Goal: Transaction & Acquisition: Purchase product/service

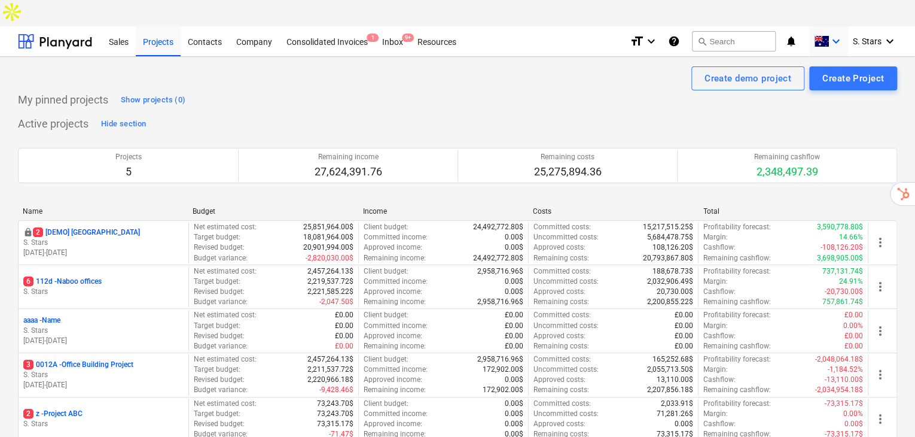
click at [824, 36] on span at bounding box center [821, 41] width 15 height 11
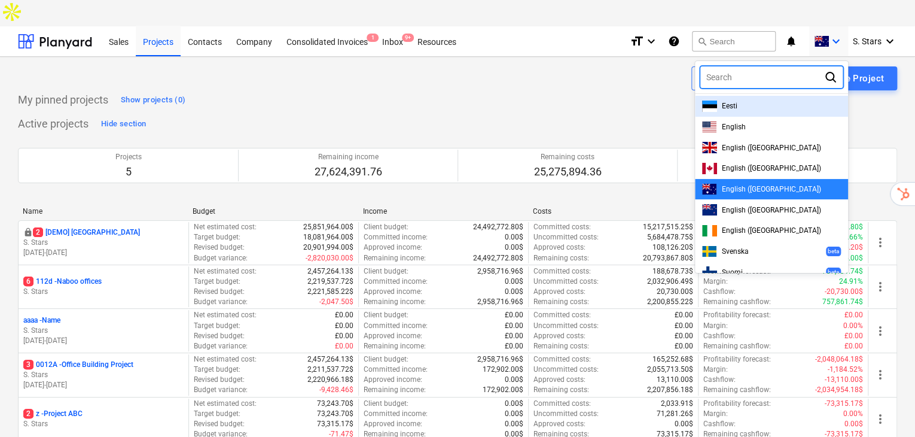
click at [742, 101] on div "Eesti" at bounding box center [771, 106] width 139 height 11
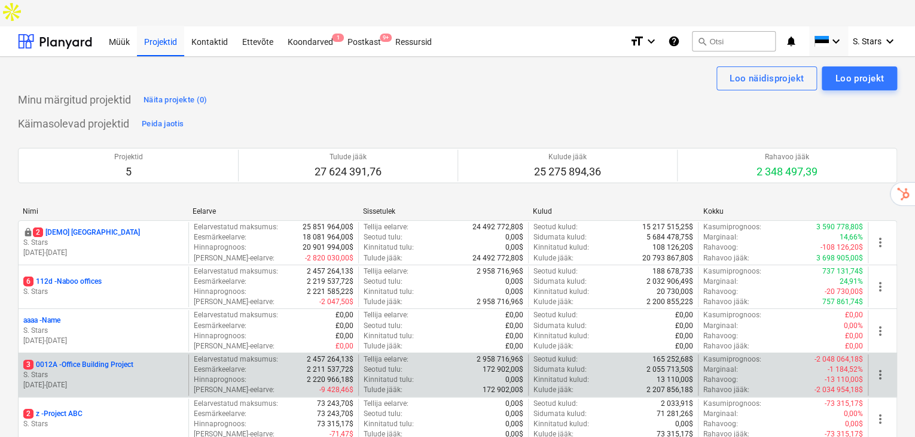
click at [99, 370] on p "S. Stars" at bounding box center [103, 375] width 160 height 10
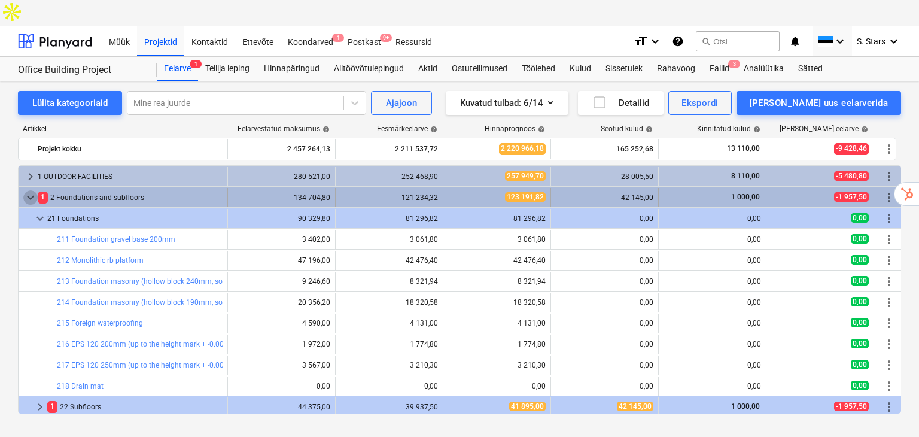
click at [29, 190] on span "keyboard_arrow_down" at bounding box center [30, 197] width 14 height 14
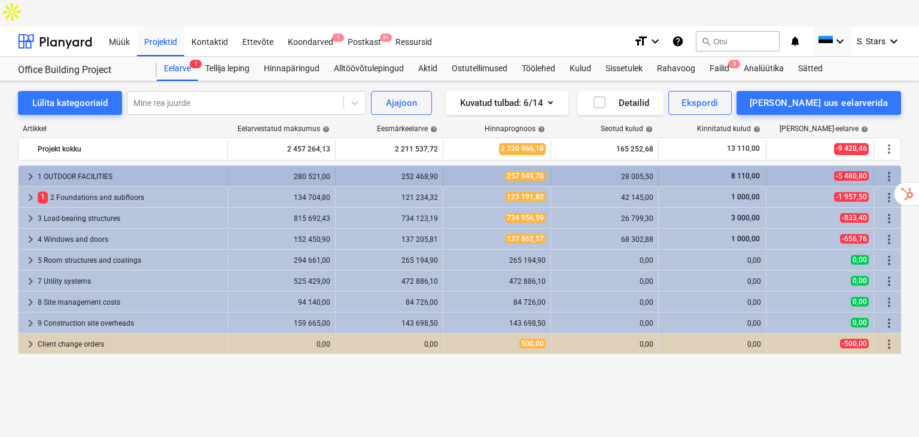
click at [92, 167] on div "1 OUTDOOR FACILITIES" at bounding box center [130, 176] width 185 height 19
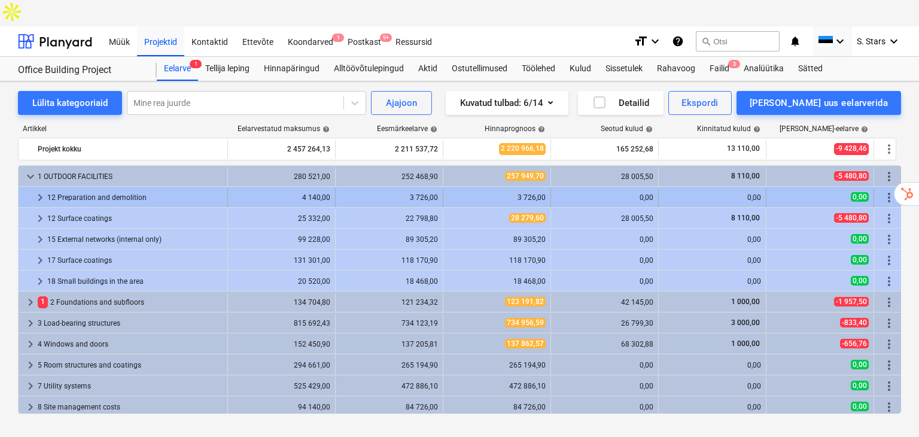
click at [94, 188] on div "12 Preparation and demolition" at bounding box center [134, 197] width 175 height 19
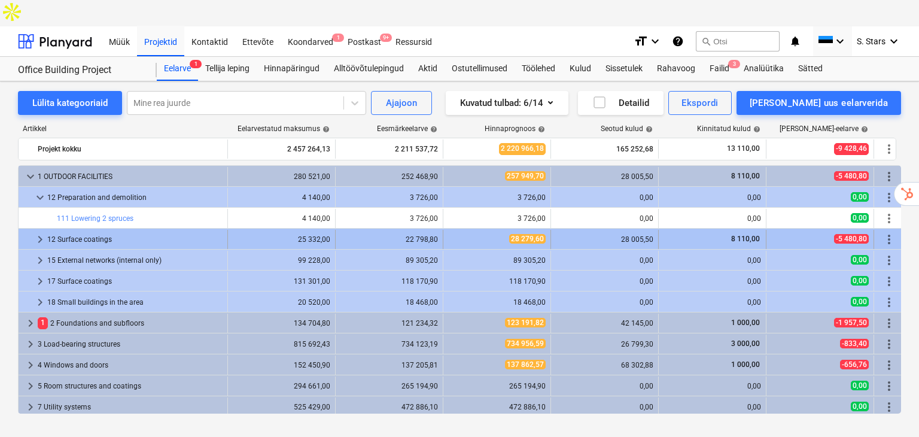
click at [117, 230] on div "12 Surface coatings" at bounding box center [134, 239] width 175 height 19
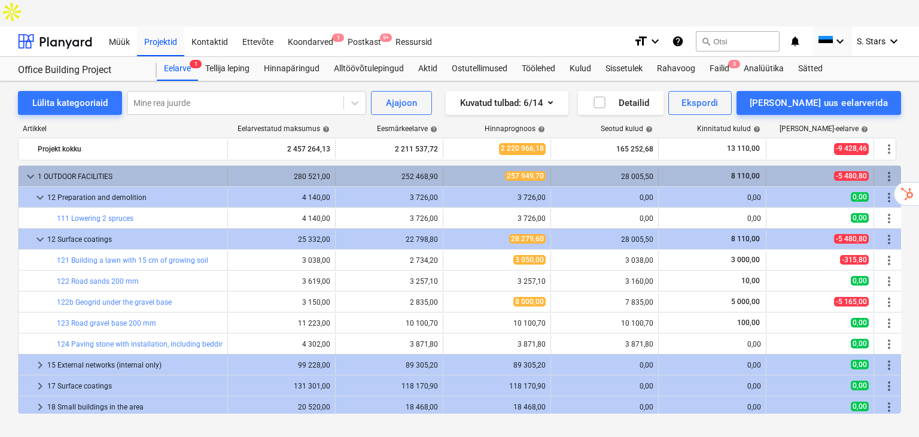
click at [41, 167] on div "1 OUTDOOR FACILITIES" at bounding box center [130, 176] width 185 height 19
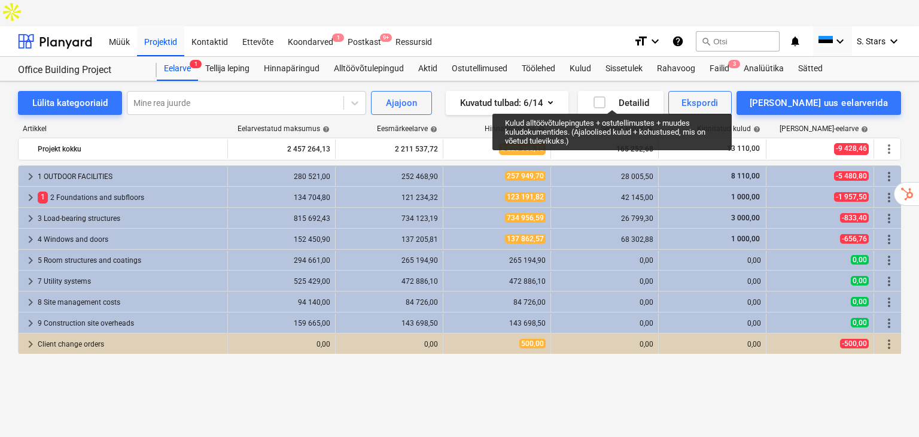
click at [625, 124] on div "Seotud kulud help" at bounding box center [627, 128] width 52 height 8
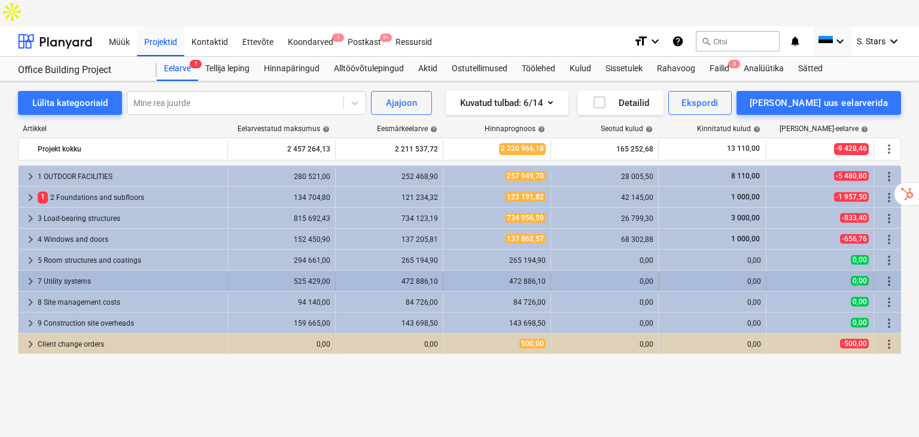
click at [65, 272] on div "7 Utility systems" at bounding box center [130, 281] width 185 height 19
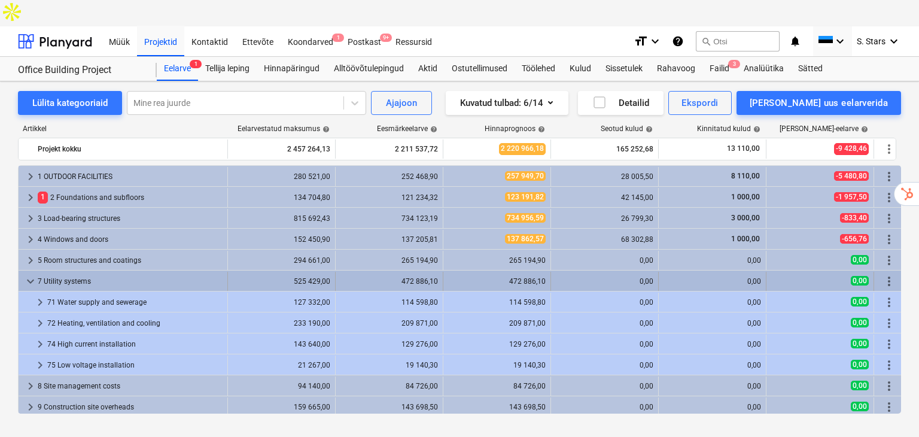
click at [45, 272] on div "7 Utility systems" at bounding box center [130, 281] width 185 height 19
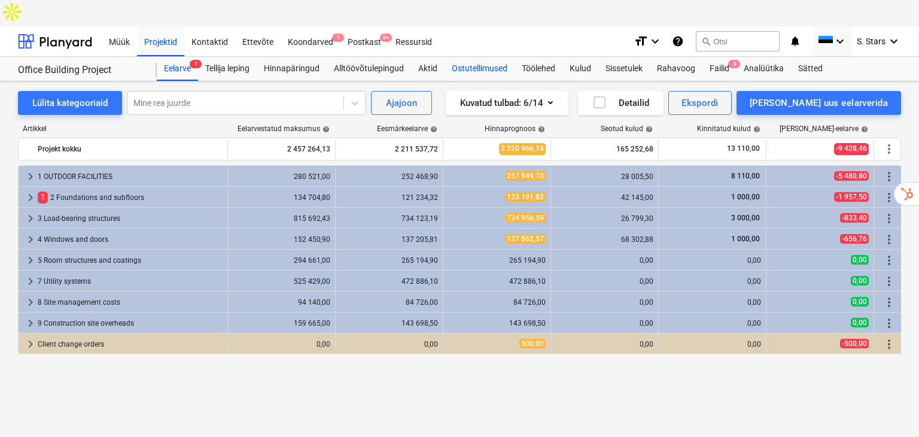
click at [480, 57] on div "Ostutellimused" at bounding box center [480, 69] width 70 height 24
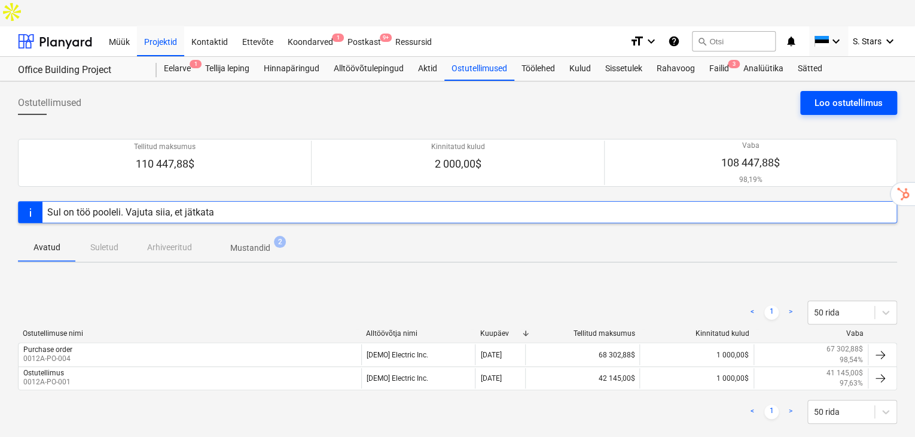
click at [816, 95] on div "Loo ostutellimus" at bounding box center [849, 103] width 68 height 16
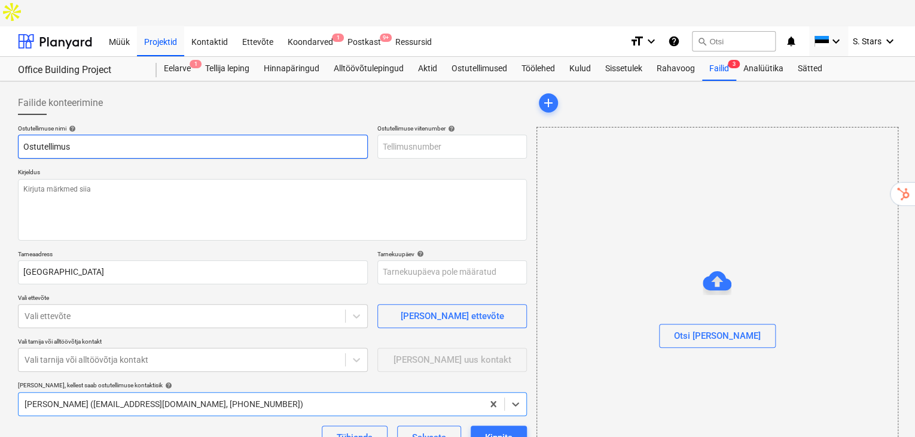
type textarea "x"
type input "0012A-PO-005"
type textarea "x"
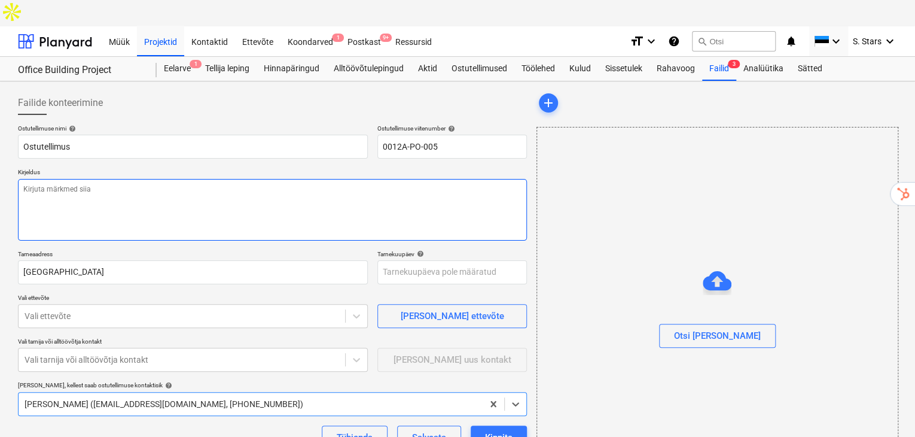
click at [90, 179] on textarea at bounding box center [272, 210] width 509 height 62
type textarea "Se"
type textarea "x"
type textarea "See"
type textarea "x"
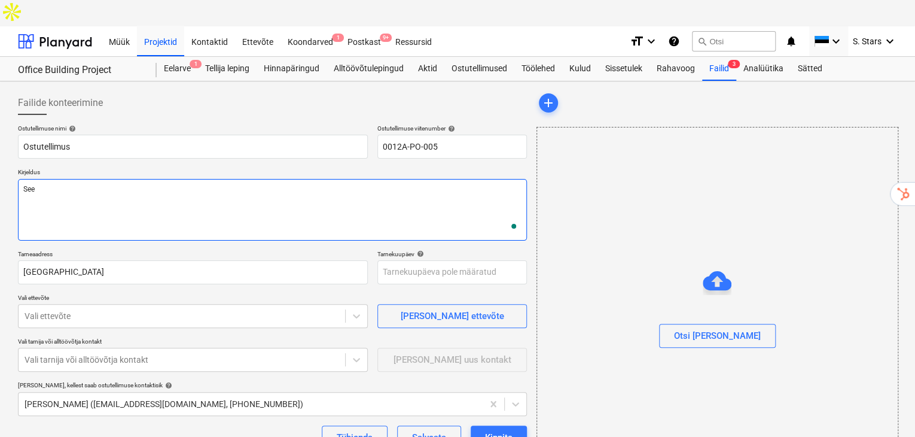
type textarea "See"
type textarea "x"
type textarea "See ja"
type textarea "x"
type textarea "See ja te"
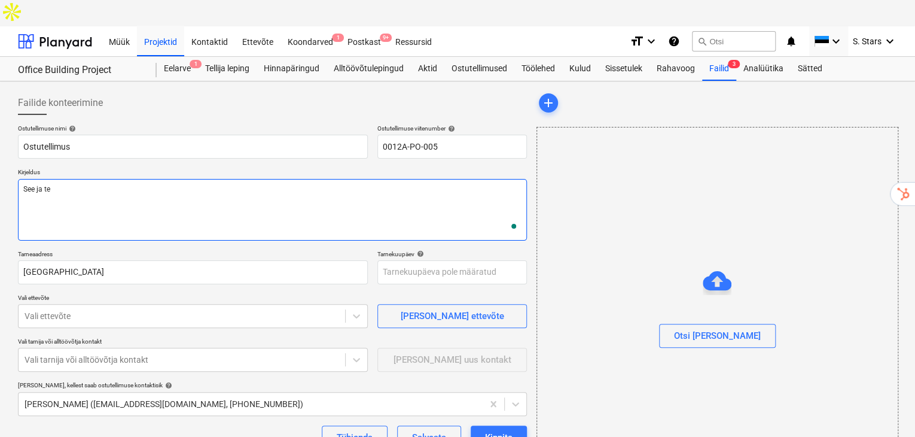
type textarea "x"
type textarea "See ja teine"
type textarea "x"
type textarea "See ja teine"
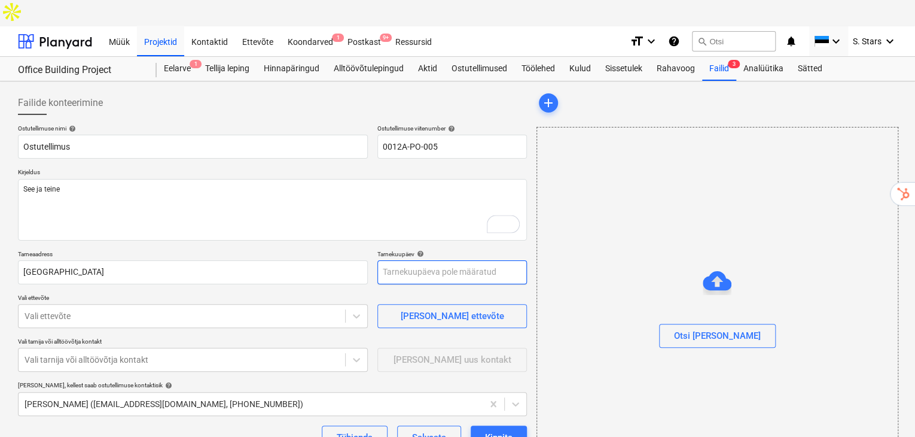
click at [442, 245] on body "Müük Projektid Kontaktid Ettevõte Koondarved 1 Postkast 9+ Ressursid format_siz…" at bounding box center [457, 231] width 915 height 463
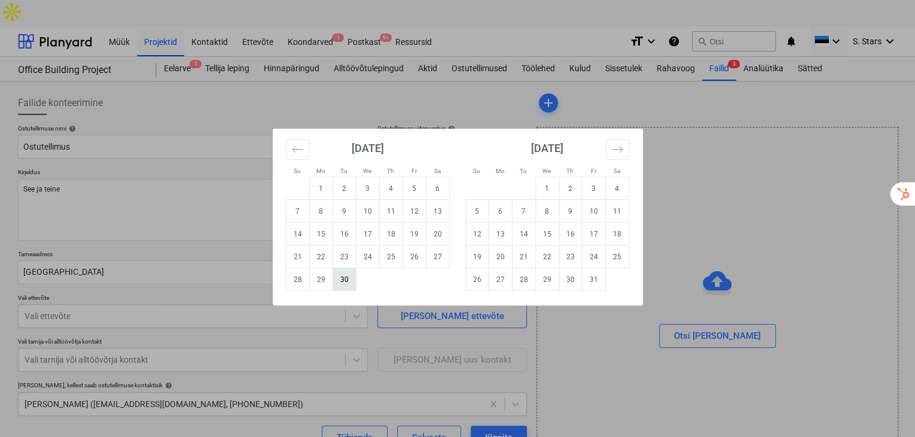
click at [341, 281] on td "30" at bounding box center [344, 279] width 23 height 23
type textarea "x"
type input "[DATE]"
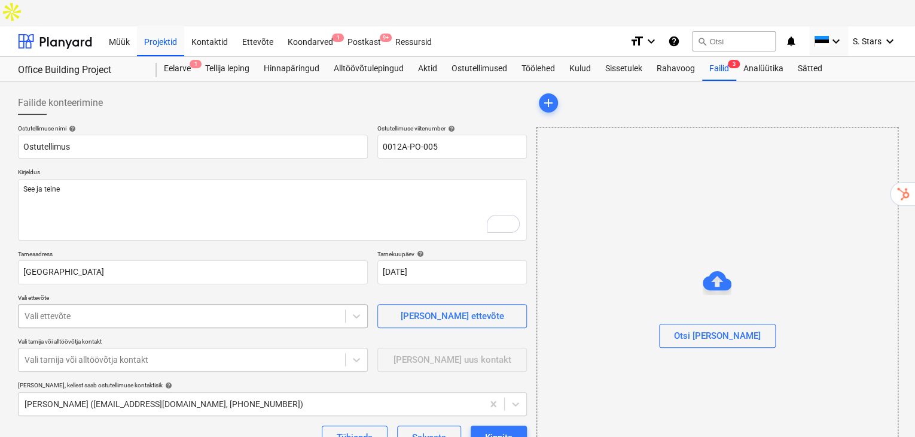
click at [234, 304] on div "Vali ettevõte" at bounding box center [193, 316] width 350 height 24
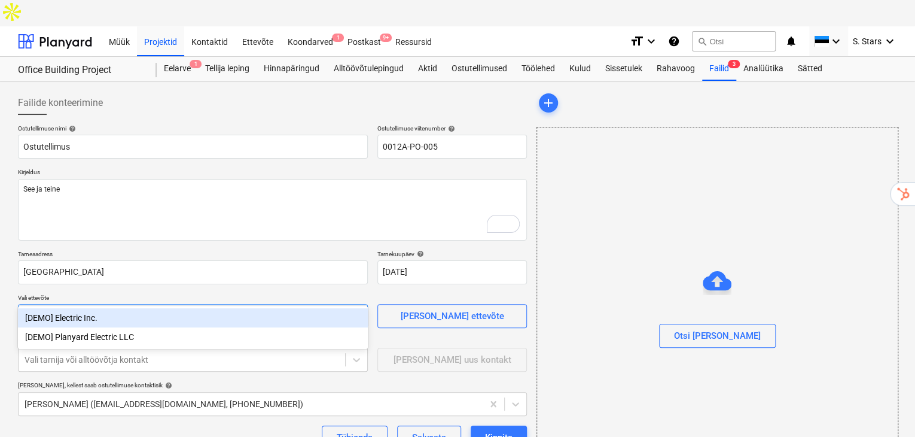
click at [214, 320] on div "[DEMO] Electric Inc." at bounding box center [193, 317] width 350 height 19
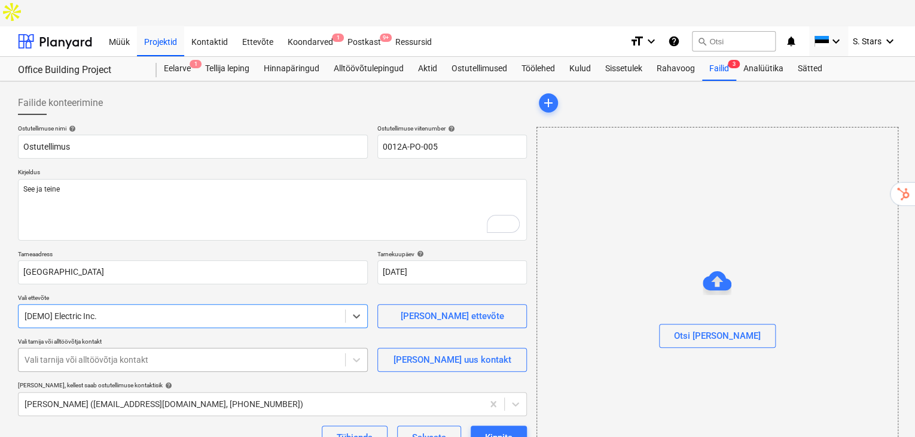
click at [288, 354] on div at bounding box center [182, 360] width 315 height 12
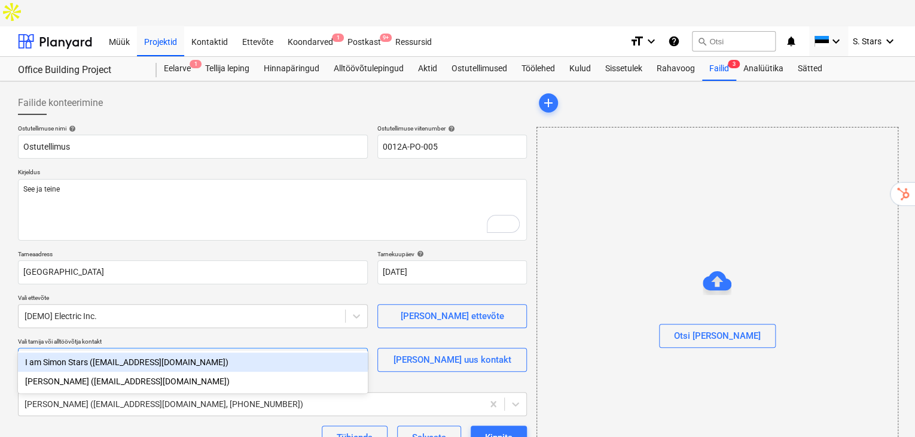
drag, startPoint x: 170, startPoint y: 360, endPoint x: 195, endPoint y: 348, distance: 27.8
click at [171, 360] on div "I am Simon Stars ([EMAIL_ADDRESS][DOMAIN_NAME])" at bounding box center [193, 361] width 350 height 19
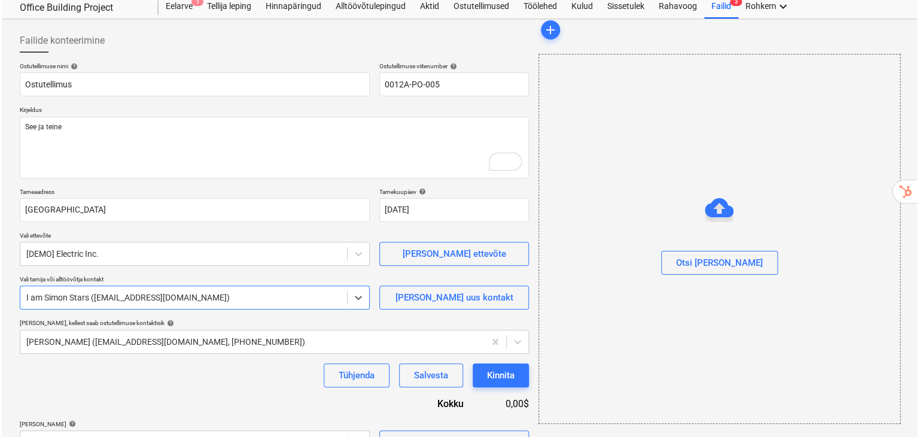
scroll to position [62, 0]
click at [455, 434] on div "Vali hulgikaupa" at bounding box center [452, 442] width 62 height 16
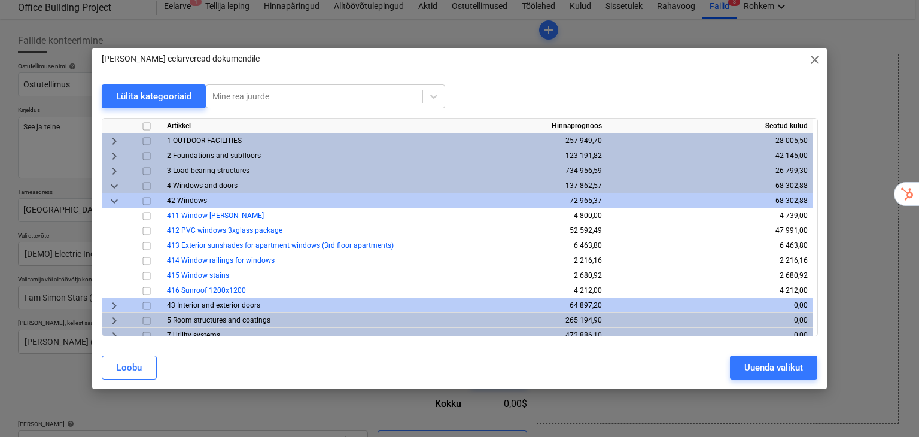
click at [108, 188] on span "keyboard_arrow_down" at bounding box center [114, 186] width 14 height 14
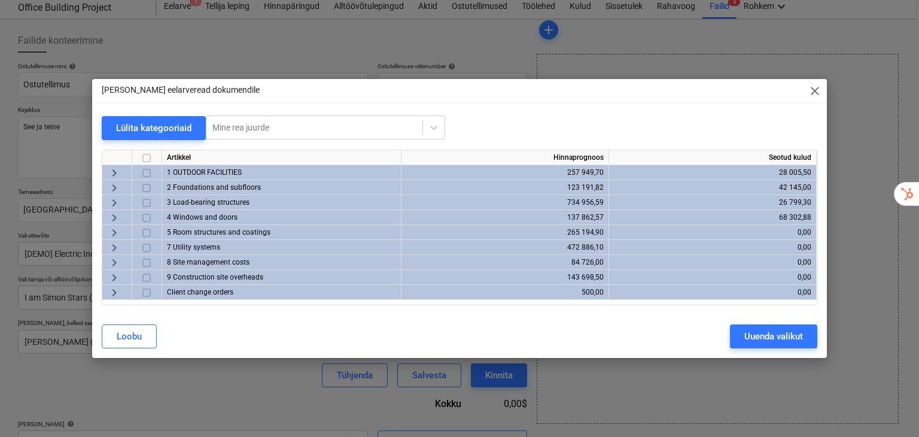
click at [816, 89] on span "close" at bounding box center [815, 91] width 14 height 14
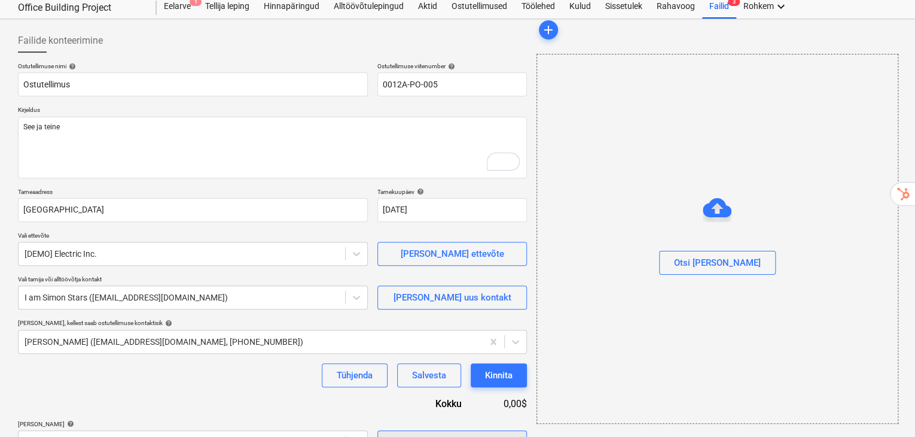
click at [442, 434] on div "Vali hulgikaupa" at bounding box center [452, 442] width 62 height 16
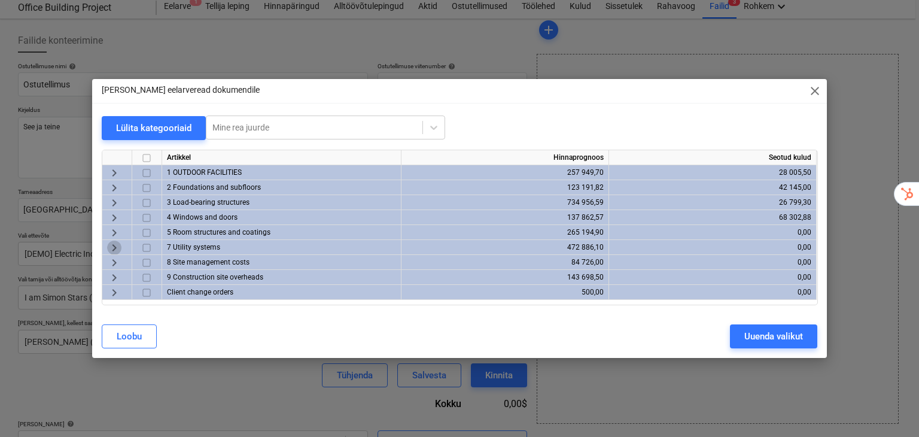
click at [119, 251] on span "keyboard_arrow_right" at bounding box center [114, 248] width 14 height 14
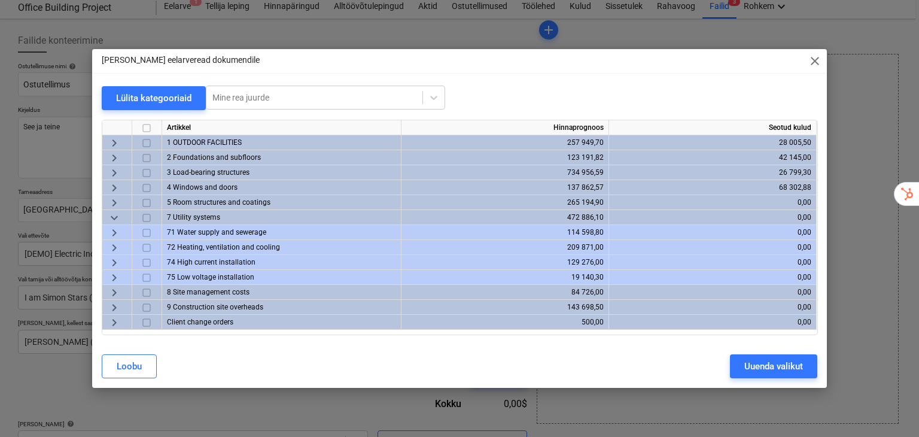
click at [117, 233] on span "keyboard_arrow_right" at bounding box center [114, 233] width 14 height 14
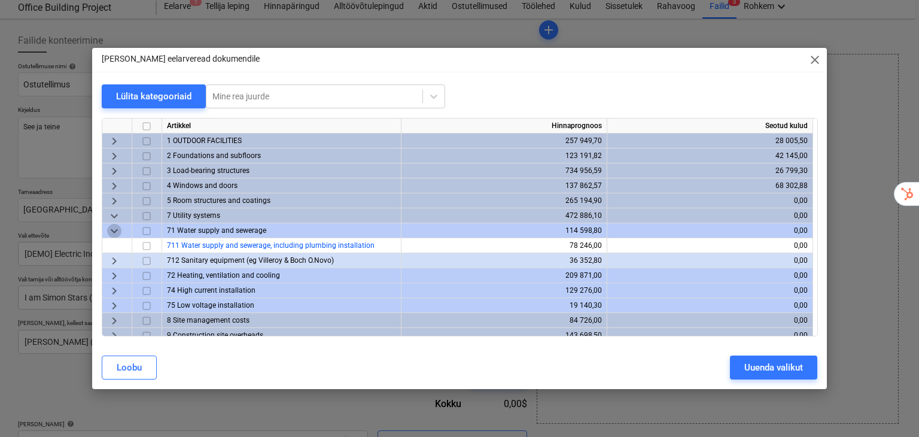
click at [116, 230] on span "keyboard_arrow_down" at bounding box center [114, 231] width 14 height 14
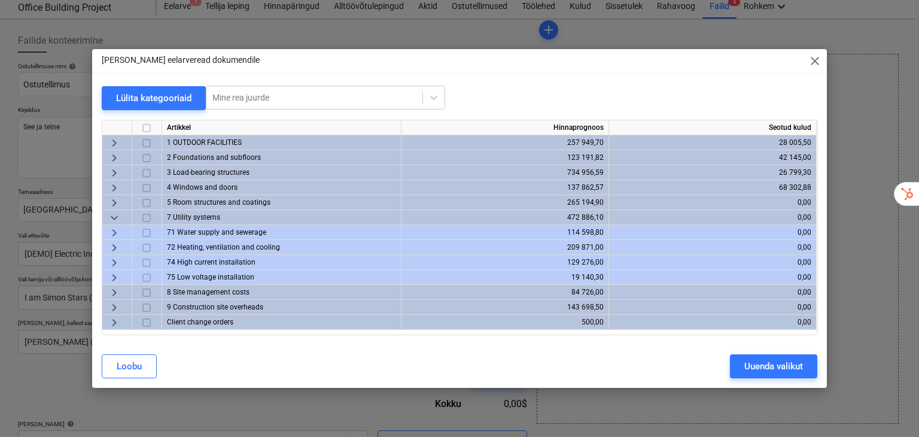
click at [117, 233] on span "keyboard_arrow_right" at bounding box center [114, 233] width 14 height 14
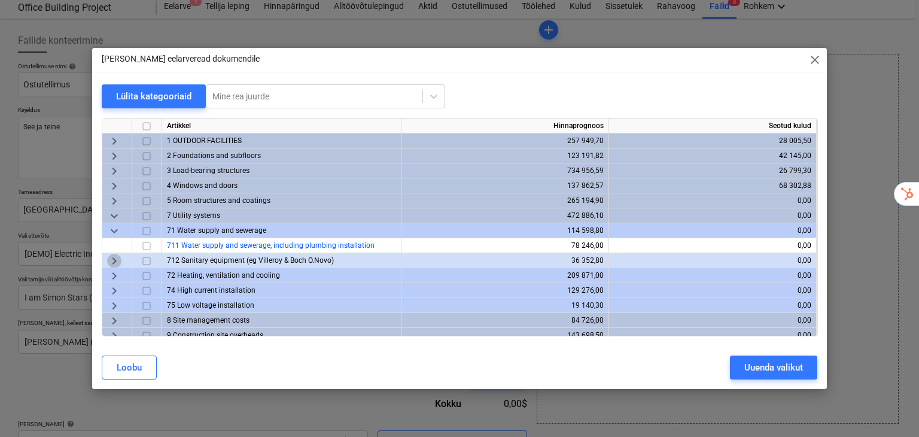
click at [113, 257] on span "keyboard_arrow_right" at bounding box center [114, 261] width 14 height 14
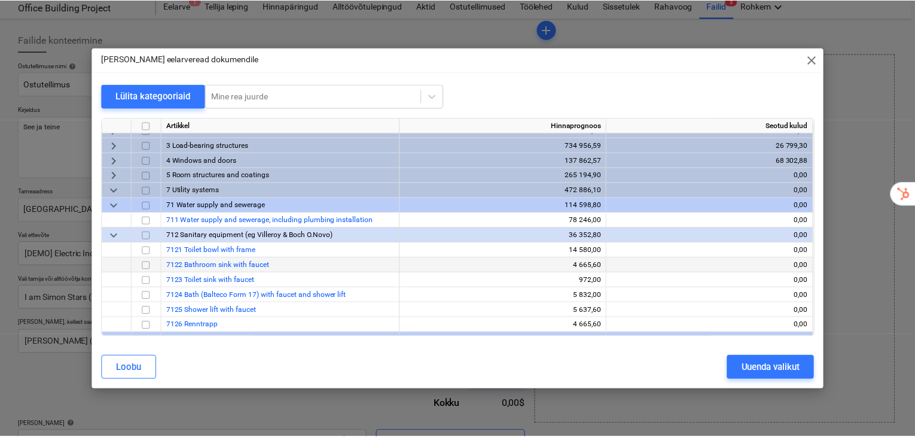
scroll to position [80, 0]
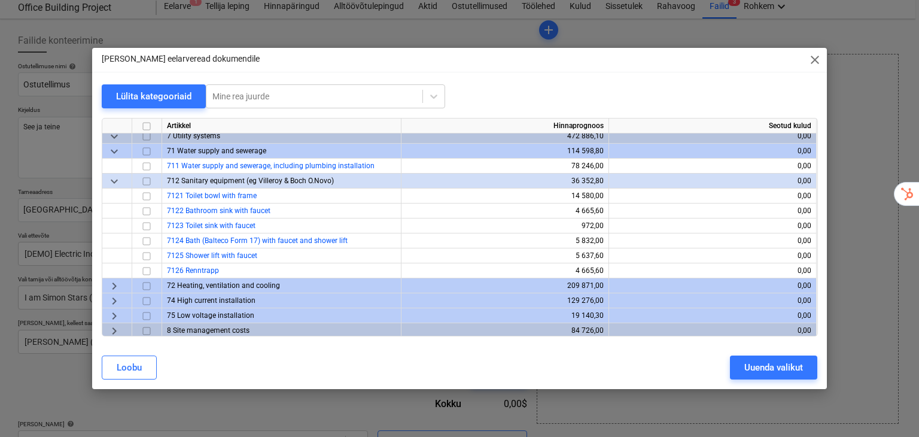
click at [142, 181] on input "checkbox" at bounding box center [146, 181] width 14 height 14
click at [763, 364] on div "Uuenda valikut" at bounding box center [773, 368] width 59 height 16
type textarea "x"
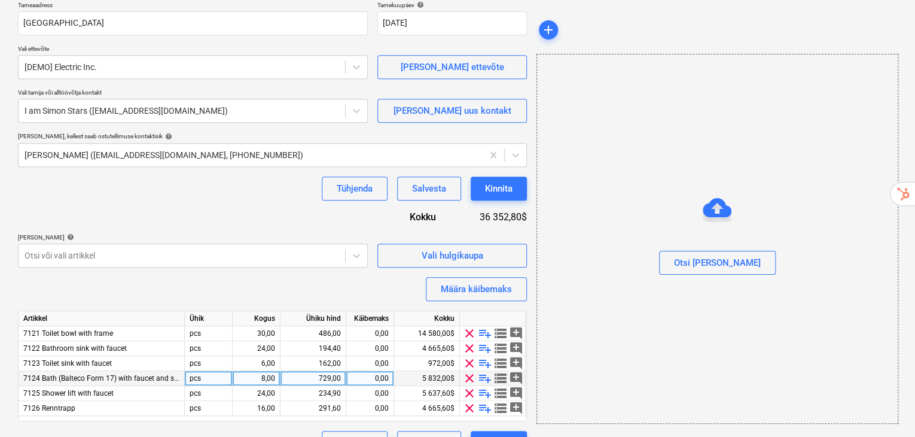
scroll to position [249, 0]
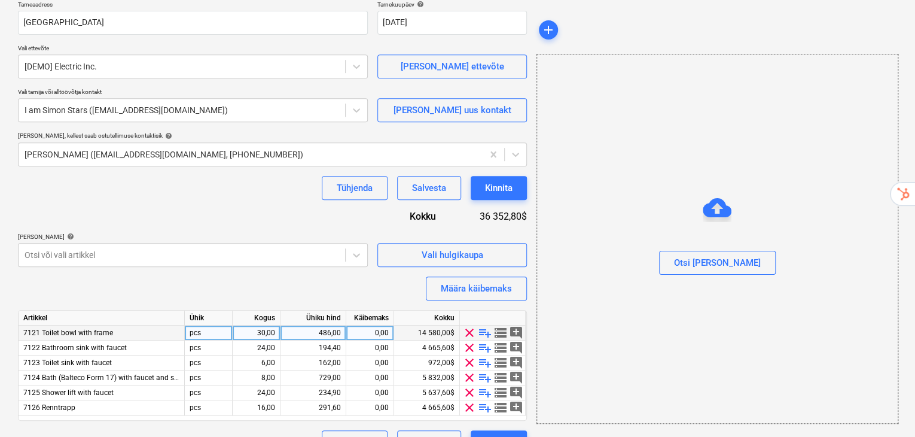
click at [319, 325] on div "486,00" at bounding box center [313, 332] width 56 height 15
type input "500"
click at [330, 260] on div "Ostutellimuse nimi help Ostutellimus Ostutellimuse viitenumber help 0012A-PO-00…" at bounding box center [272, 164] width 509 height 579
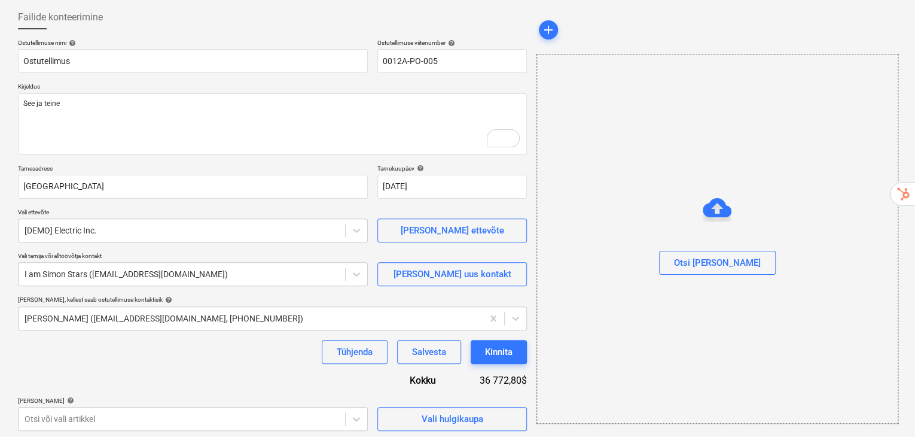
scroll to position [0, 0]
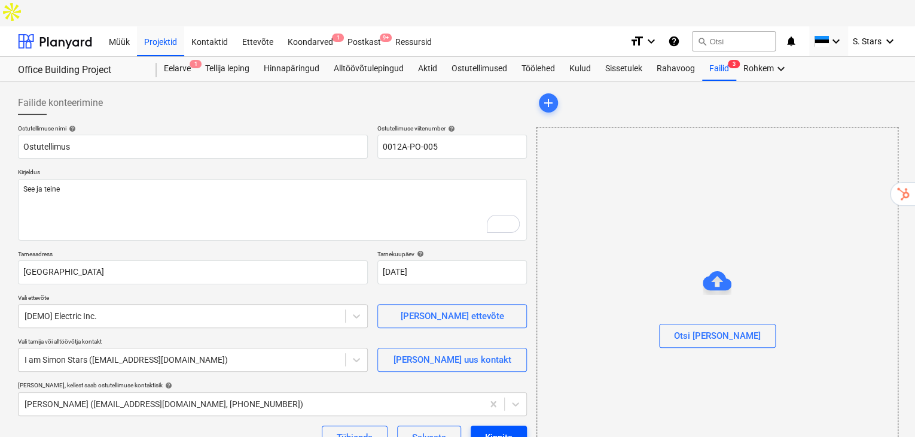
click at [494, 430] on div "Kinnita" at bounding box center [499, 438] width 28 height 16
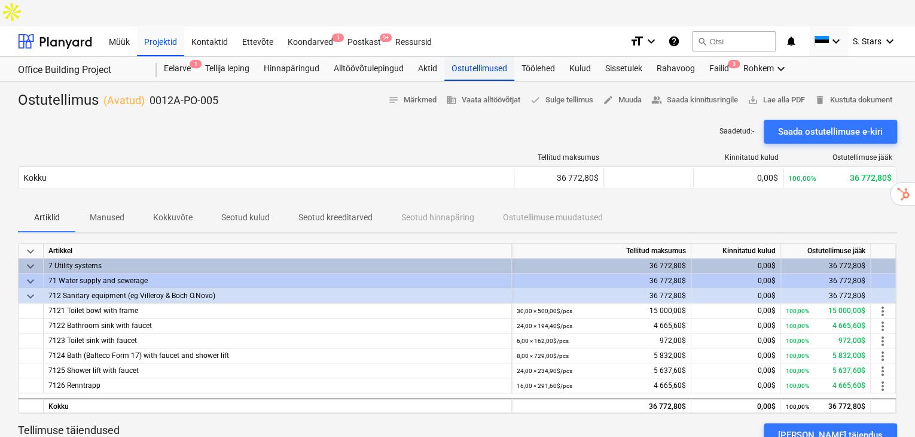
click at [479, 57] on div "Ostutellimused" at bounding box center [480, 69] width 70 height 24
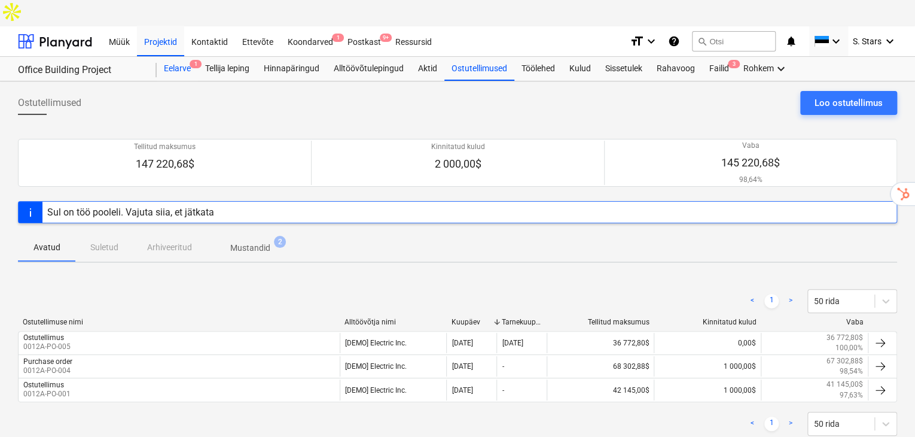
click at [182, 57] on div "Eelarve 1" at bounding box center [177, 69] width 41 height 24
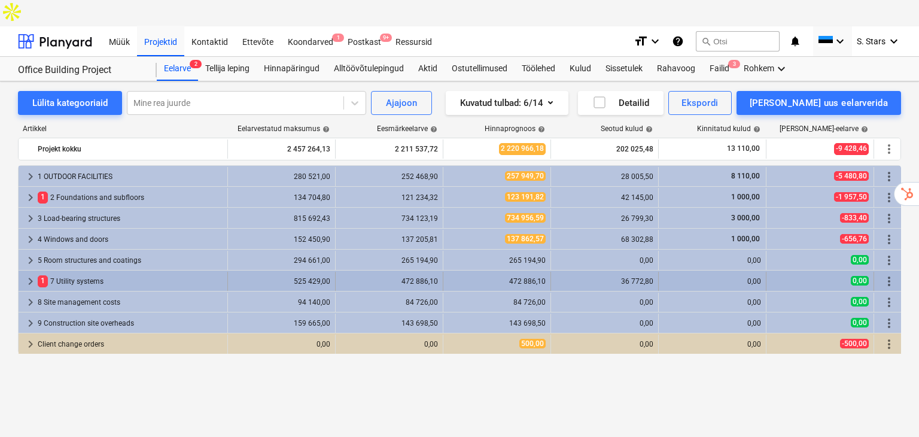
click at [35, 274] on span "keyboard_arrow_right" at bounding box center [30, 281] width 14 height 14
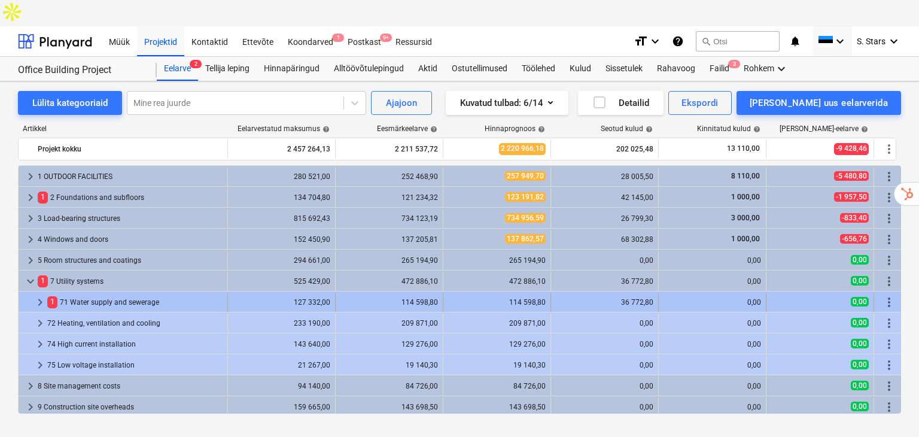
click at [41, 295] on span "keyboard_arrow_right" at bounding box center [40, 302] width 14 height 14
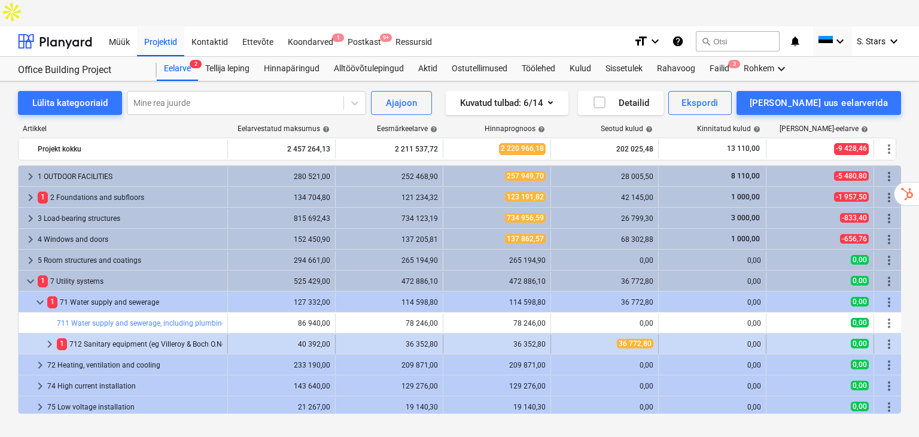
click at [49, 337] on span "keyboard_arrow_right" at bounding box center [49, 344] width 14 height 14
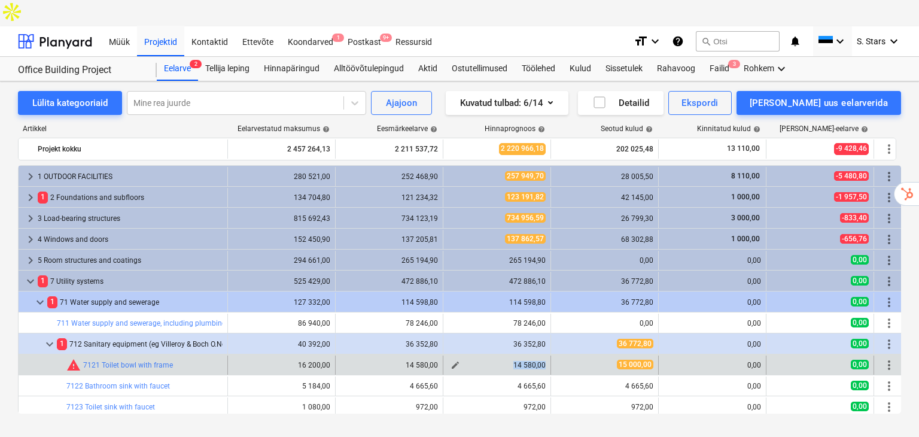
drag, startPoint x: 546, startPoint y: 340, endPoint x: 515, endPoint y: 340, distance: 31.7
click at [515, 355] on div "edit 14 580,00" at bounding box center [497, 364] width 108 height 19
click at [541, 361] on div "14 580,00" at bounding box center [497, 365] width 98 height 8
click at [453, 360] on span "edit" at bounding box center [455, 365] width 10 height 10
type textarea "x"
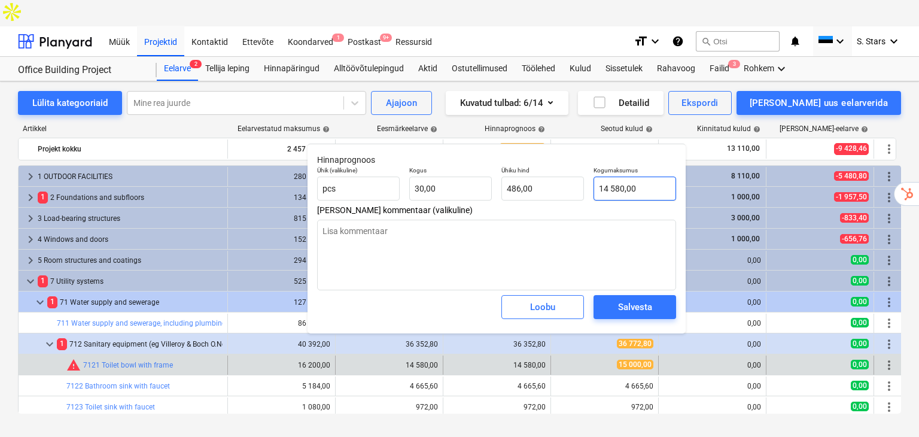
type input "14580"
drag, startPoint x: 631, startPoint y: 187, endPoint x: 598, endPoint y: 188, distance: 32.9
click at [598, 188] on input "14580" at bounding box center [634, 188] width 83 height 24
type textarea "x"
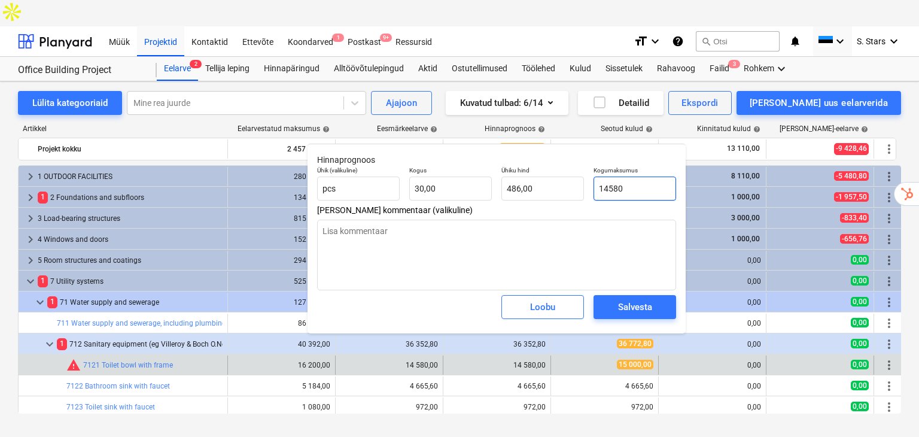
type input "1"
type input "0,03"
type textarea "x"
type input "15"
type input "0,50"
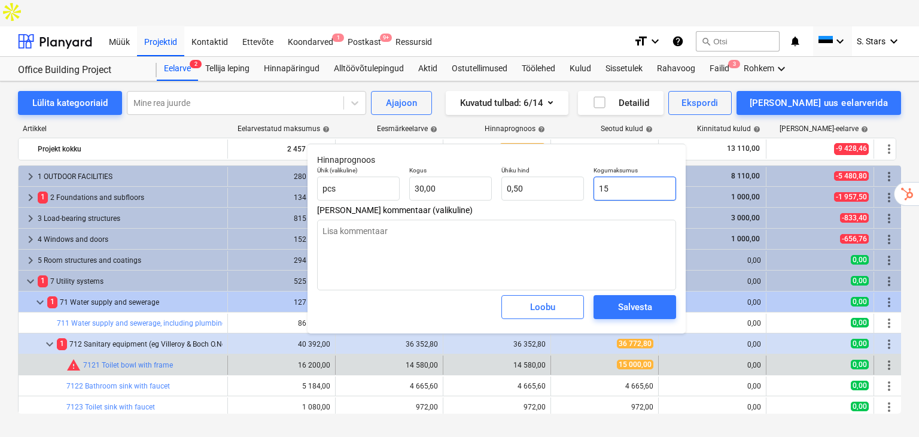
type textarea "x"
type input "150"
type input "5,00"
type textarea "x"
type input "1500"
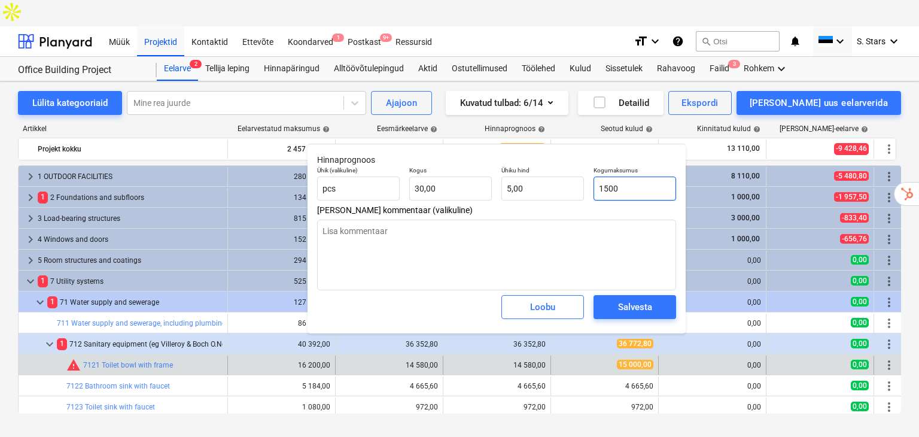
type input "50,00"
type textarea "x"
type input "15000"
type input "500,00"
click at [622, 313] on div "Salvesta" at bounding box center [635, 307] width 34 height 16
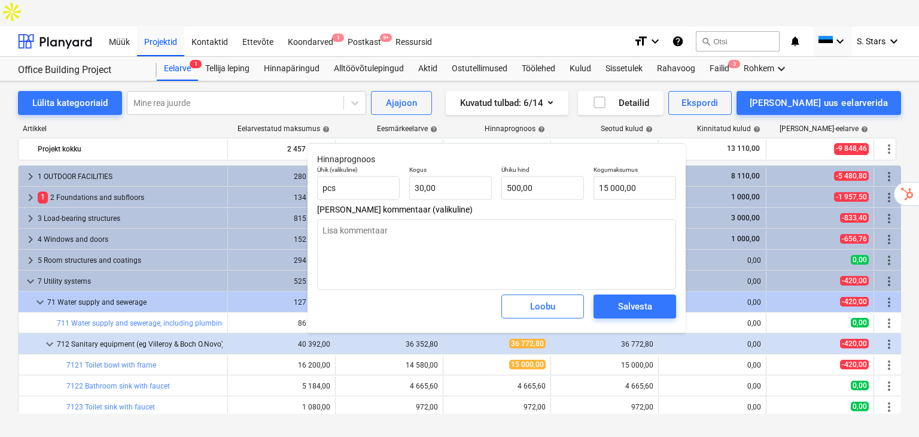
type textarea "x"
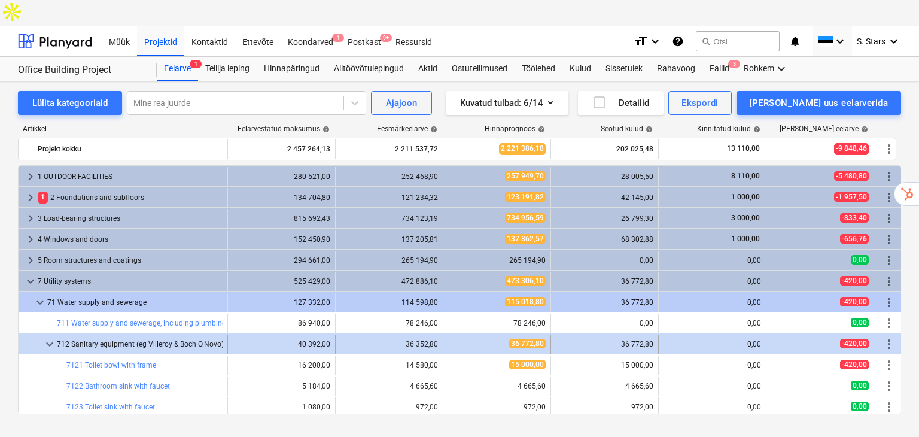
drag, startPoint x: 45, startPoint y: 314, endPoint x: 38, endPoint y: 309, distance: 8.6
click at [38, 334] on div "keyboard_arrow_down 712 Sanitary equipment (eg Villeroy & Boch O.Novo)" at bounding box center [123, 343] width 209 height 19
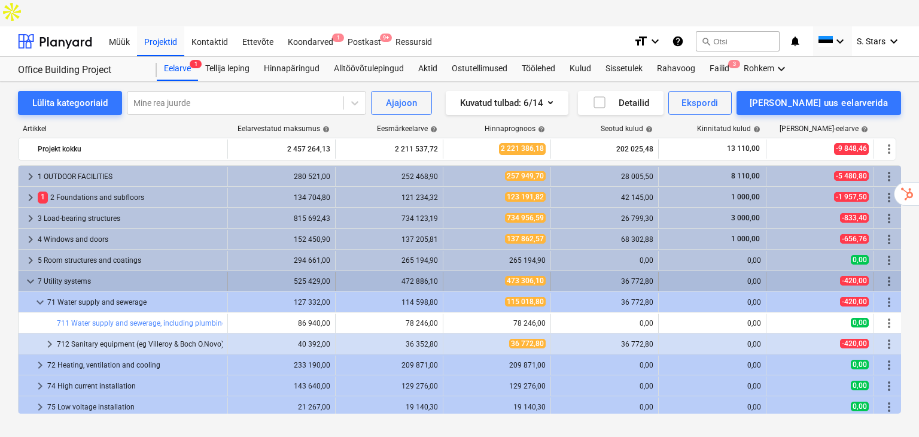
click at [23, 274] on span "keyboard_arrow_down" at bounding box center [30, 281] width 14 height 14
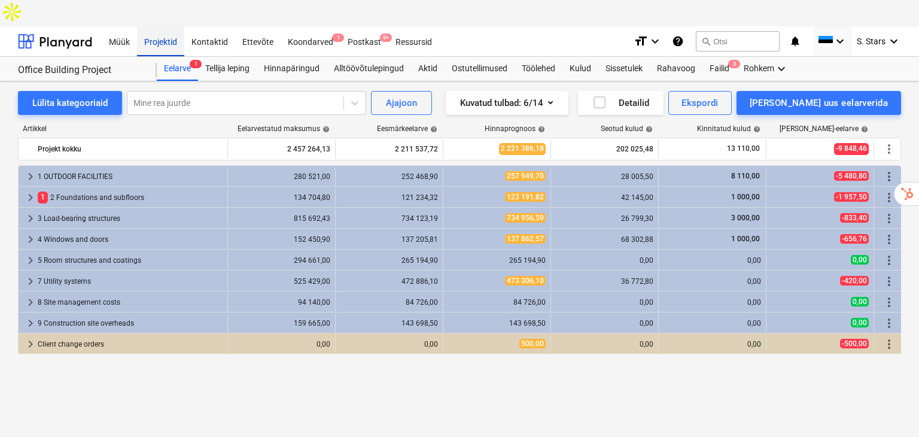
click at [157, 26] on div "Projektid" at bounding box center [160, 41] width 47 height 31
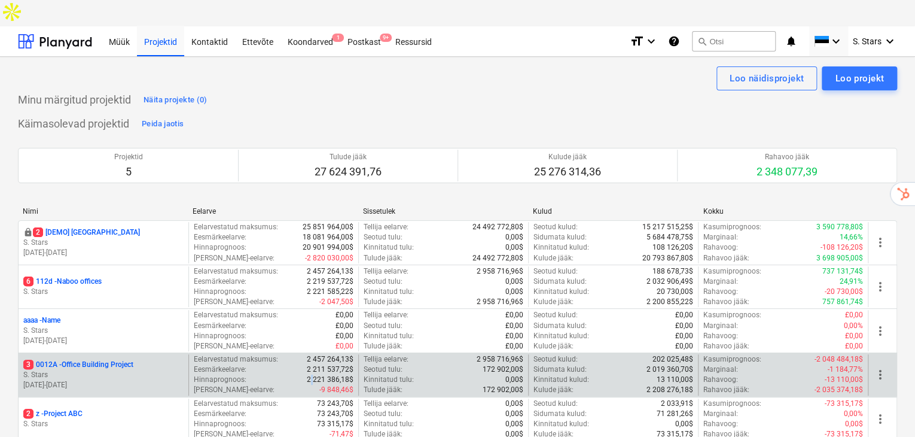
click at [315, 375] on p "2 221 386,18$" at bounding box center [330, 380] width 47 height 10
drag, startPoint x: 340, startPoint y: 350, endPoint x: 357, endPoint y: 350, distance: 16.8
click at [357, 354] on div "Eelarvestatud maksumus : 2 457 264,13$ Eesmärkeelarve : 2 211 537,72$ Hinnaprog…" at bounding box center [273, 374] width 170 height 41
click at [352, 385] on p "-9 848,46$" at bounding box center [336, 390] width 34 height 10
drag, startPoint x: 349, startPoint y: 361, endPoint x: 311, endPoint y: 362, distance: 38.3
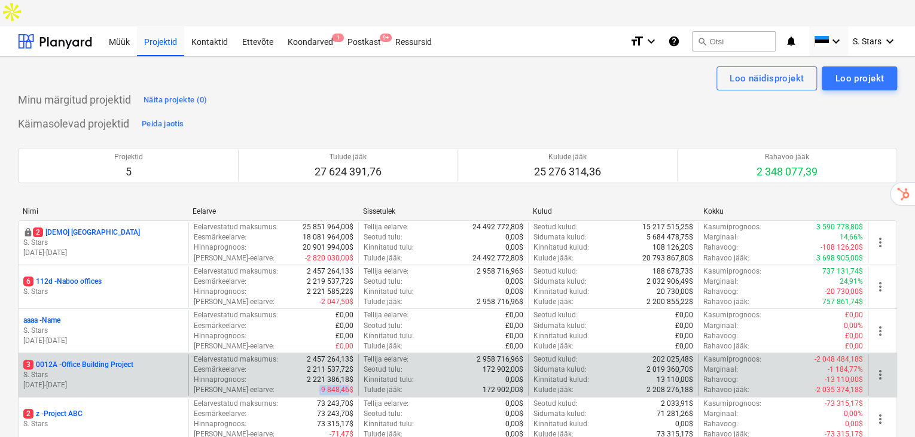
click at [312, 385] on div "[PERSON_NAME]-eelarve : -9 848,46$" at bounding box center [274, 390] width 160 height 10
click at [311, 385] on div "[PERSON_NAME]-eelarve : -9 848,46$" at bounding box center [274, 390] width 160 height 10
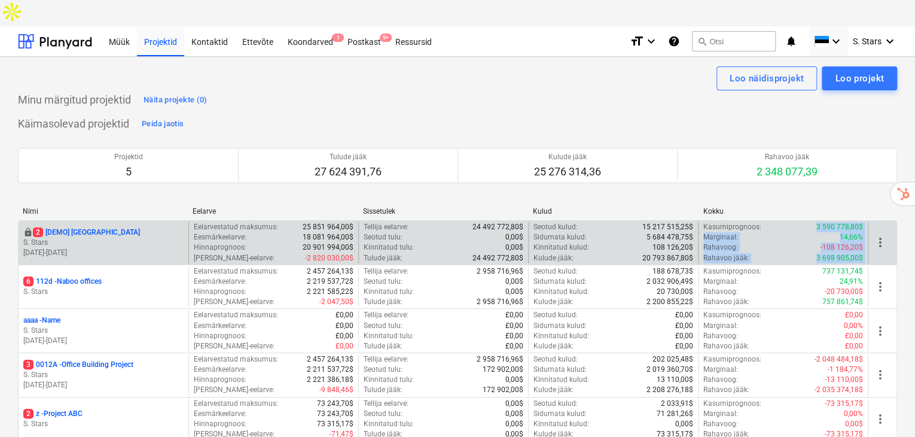
drag, startPoint x: 815, startPoint y: 199, endPoint x: 868, endPoint y: 198, distance: 52.7
click at [868, 222] on div "locked 2 [DEMO] [GEOGRAPHIC_DATA] S. Stars [DATE] - [DATE] Eelarvestatud maksum…" at bounding box center [458, 242] width 878 height 41
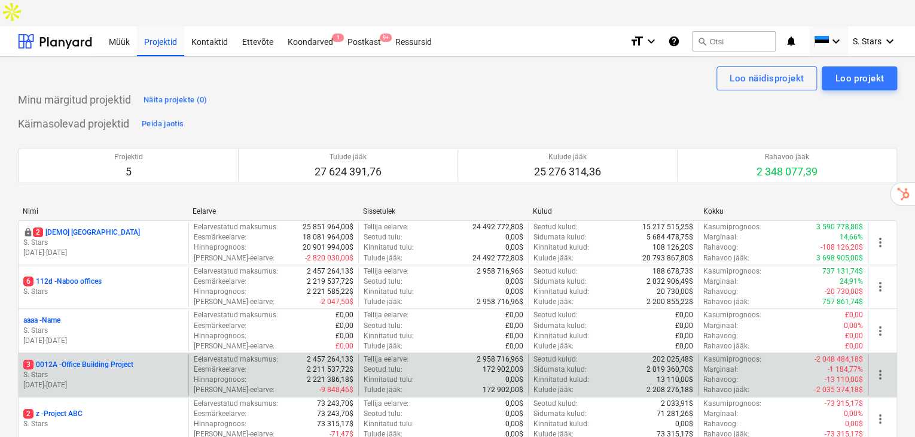
click at [153, 360] on div "3 0012A - Office Building Project" at bounding box center [103, 365] width 160 height 10
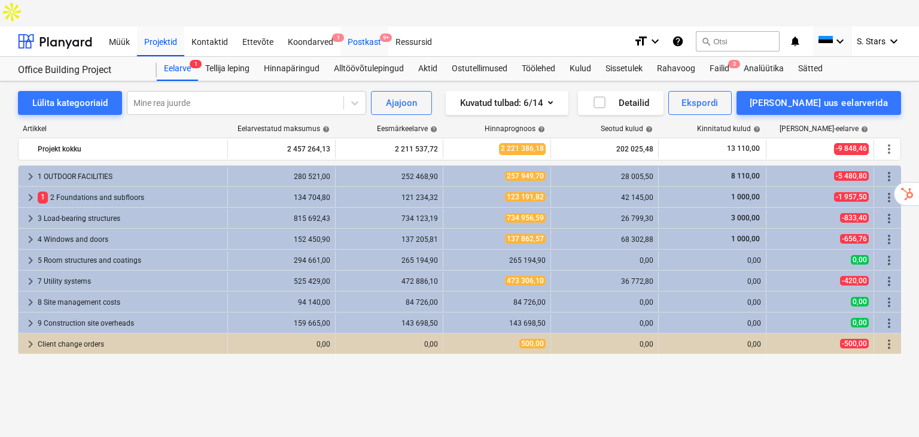
click at [364, 26] on div "Postkast 9+" at bounding box center [364, 41] width 48 height 31
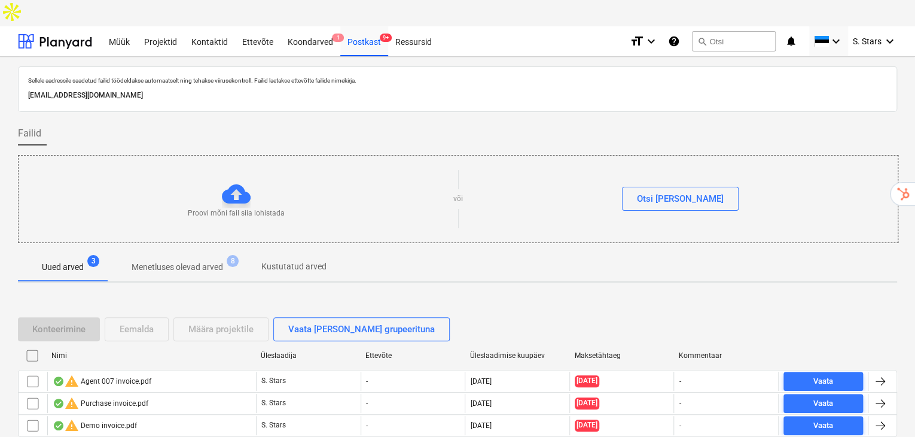
drag, startPoint x: 264, startPoint y: 65, endPoint x: 178, endPoint y: 67, distance: 86.2
click at [255, 89] on p "[EMAIL_ADDRESS][DOMAIN_NAME]" at bounding box center [457, 95] width 859 height 13
drag, startPoint x: 102, startPoint y: 68, endPoint x: 40, endPoint y: 68, distance: 61.6
click at [24, 69] on div "Sellele aadressile saadetud failid töödeldakse automaatselt ning tehakse viirus…" at bounding box center [457, 88] width 879 height 45
drag, startPoint x: 282, startPoint y: 159, endPoint x: 290, endPoint y: 159, distance: 7.2
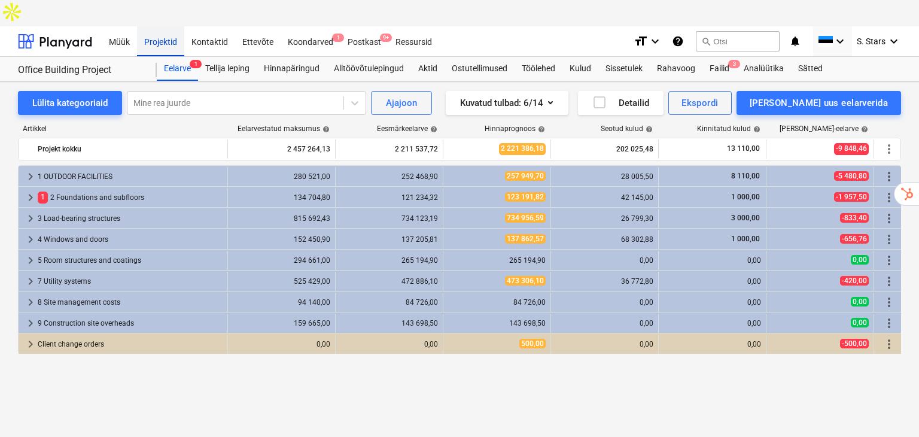
click at [163, 26] on div "Projektid" at bounding box center [160, 41] width 47 height 31
click at [168, 26] on div "Projektid" at bounding box center [160, 41] width 47 height 31
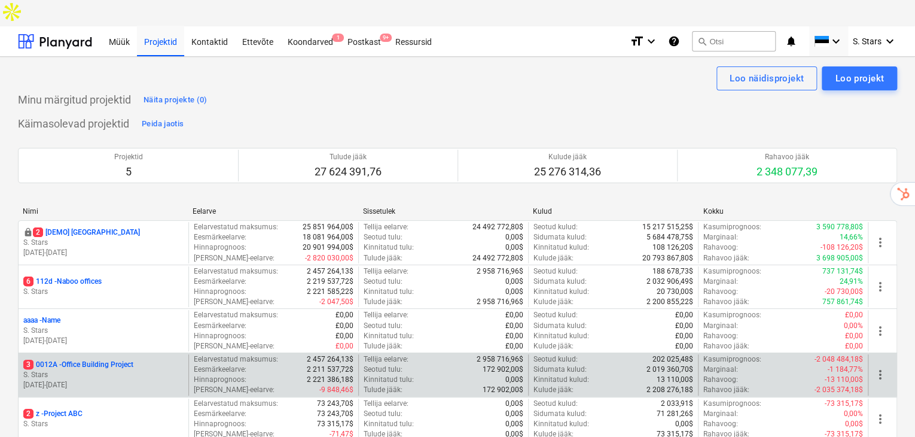
click at [29, 360] on span "3" at bounding box center [28, 365] width 10 height 10
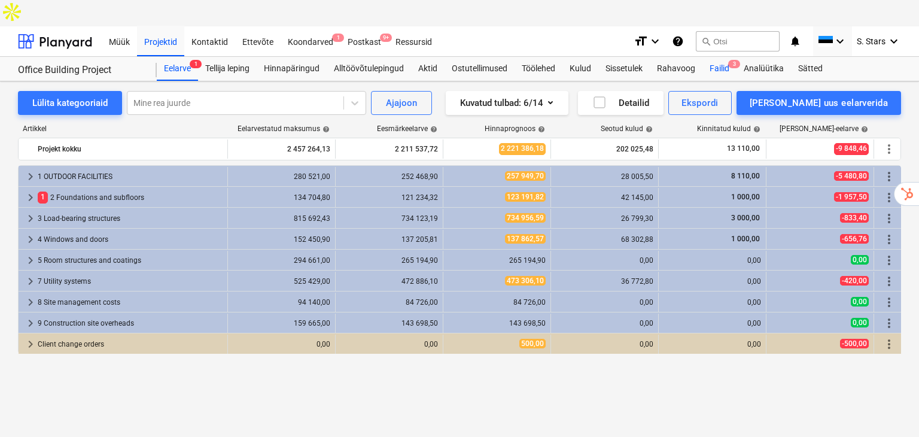
click at [724, 57] on div "Failid 3" at bounding box center [719, 69] width 34 height 24
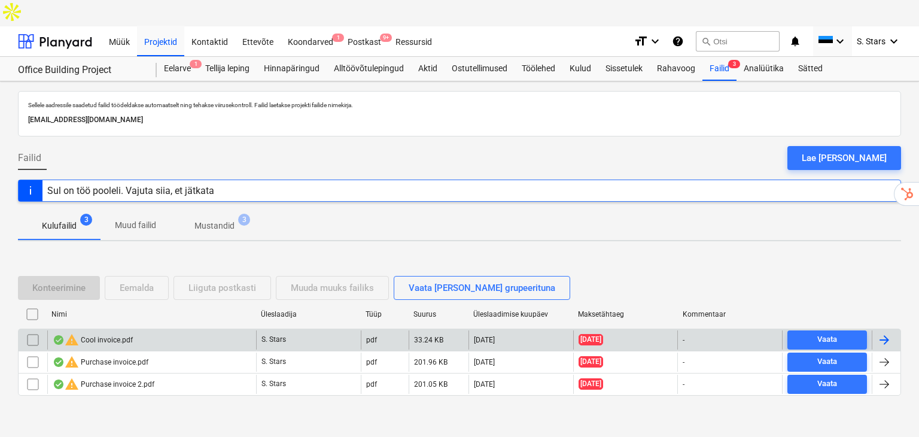
click at [99, 333] on div "warning Cool invoice.pdf" at bounding box center [93, 340] width 80 height 14
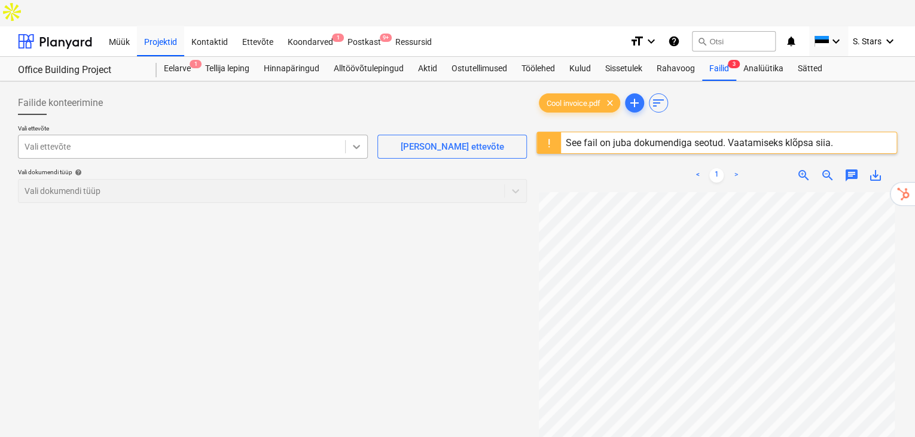
click at [352, 141] on icon at bounding box center [357, 147] width 12 height 12
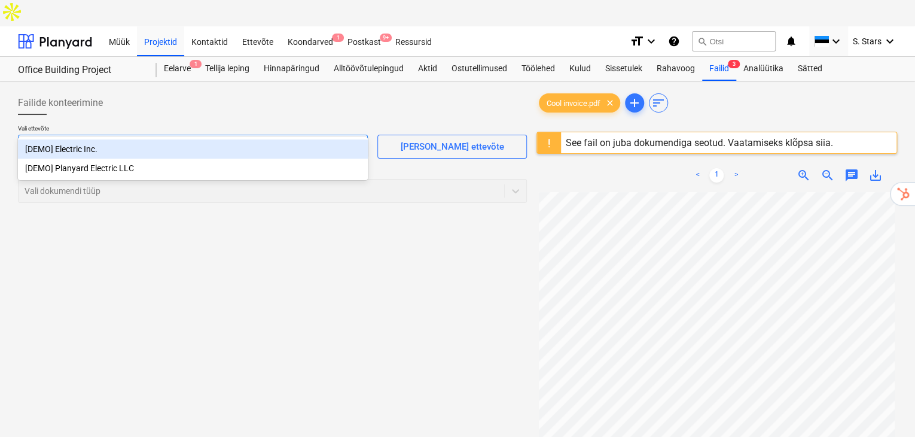
click at [112, 148] on div "[DEMO] Electric Inc." at bounding box center [193, 148] width 350 height 19
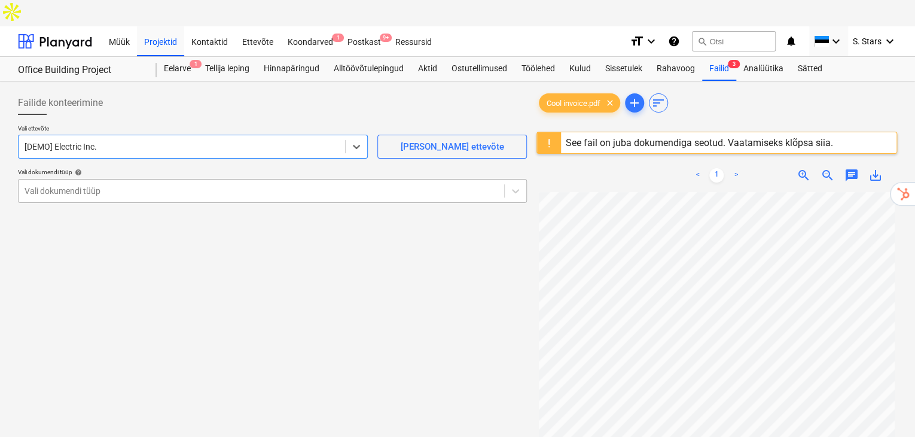
click at [498, 182] on div "Vali dokumendi tüüp" at bounding box center [262, 190] width 486 height 17
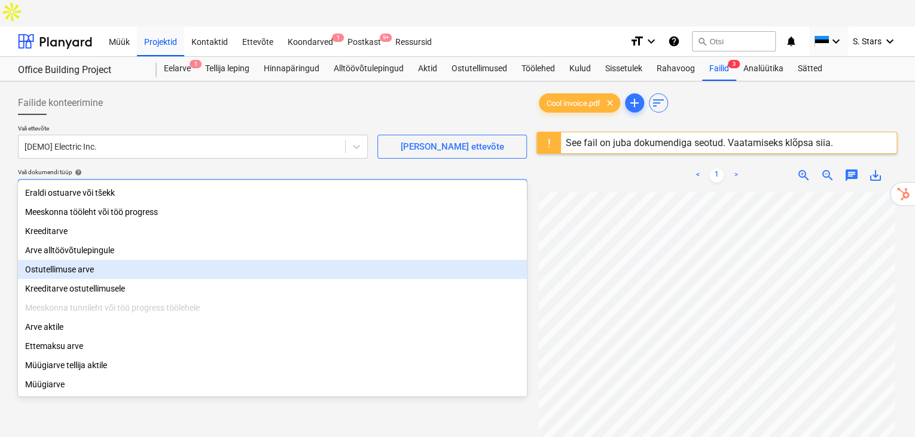
click at [77, 270] on div "Ostutellimuse arve" at bounding box center [272, 269] width 509 height 19
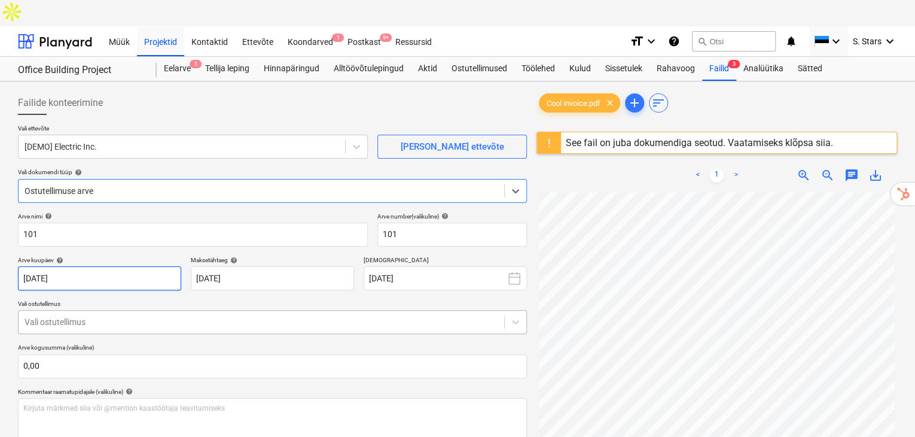
click at [108, 293] on body "Müük Projektid Kontaktid Ettevõte Koondarved 1 Postkast 9+ Ressursid format_siz…" at bounding box center [457, 231] width 915 height 463
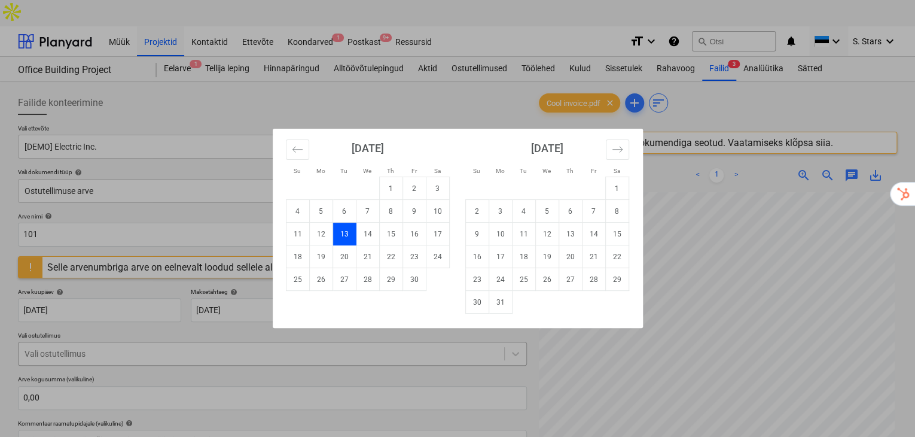
drag, startPoint x: 117, startPoint y: 334, endPoint x: 117, endPoint y: 328, distance: 6.0
click at [117, 333] on div "Su Mo Tu We Th Fr Sa Su Mo Tu We Th Fr Sa [DATE] 1 2 3 4 5 6 7 8 9 10 11 12 13 …" at bounding box center [457, 218] width 915 height 437
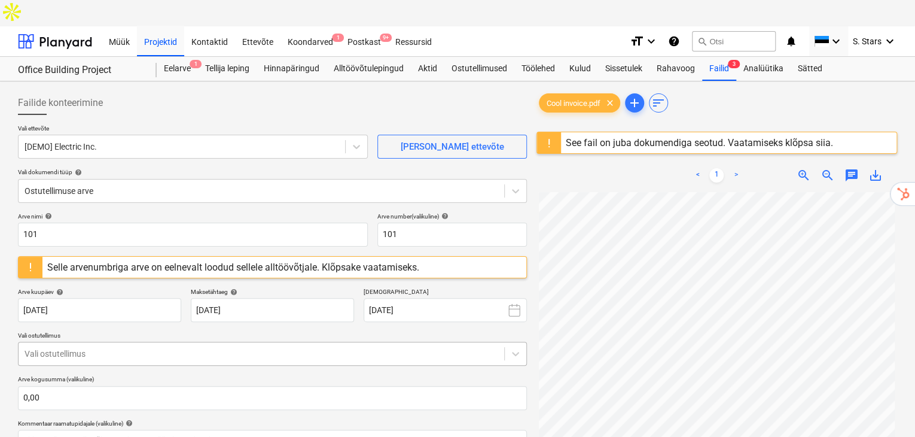
click at [115, 348] on div at bounding box center [262, 354] width 474 height 12
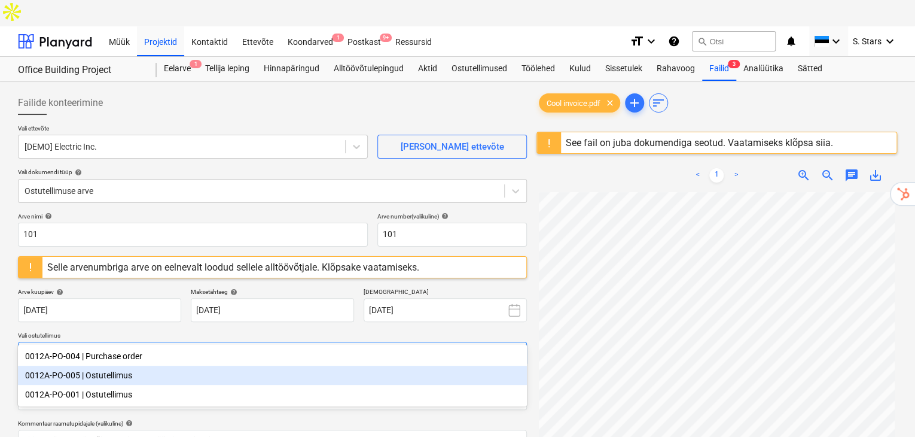
click at [101, 375] on div "0012A-PO-005 | Ostutellimus" at bounding box center [272, 375] width 509 height 19
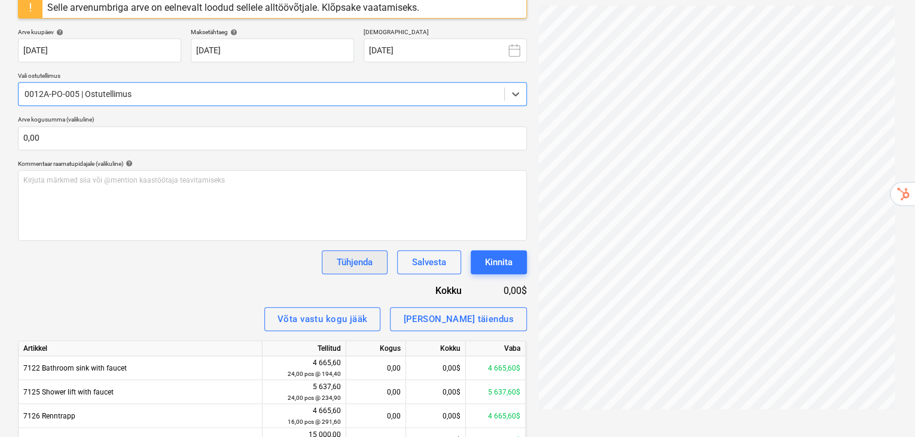
scroll to position [345, 0]
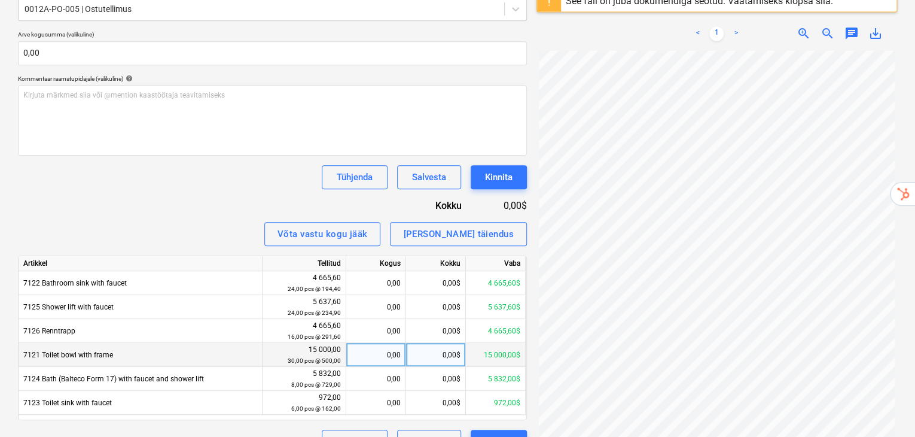
click at [446, 343] on div "0,00$" at bounding box center [436, 355] width 60 height 24
type input "10000"
click at [215, 222] on div "Võta vastu kogu jääk [PERSON_NAME] tellimuse täiendus" at bounding box center [272, 234] width 509 height 24
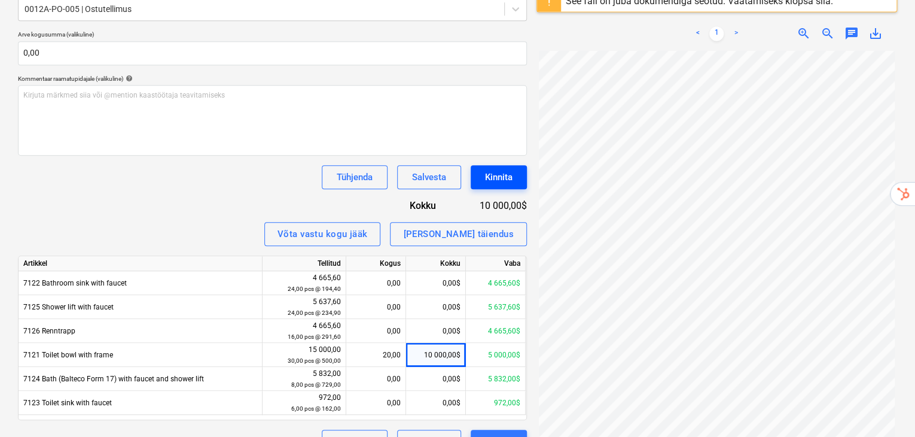
click at [494, 169] on div "Kinnita" at bounding box center [499, 177] width 28 height 16
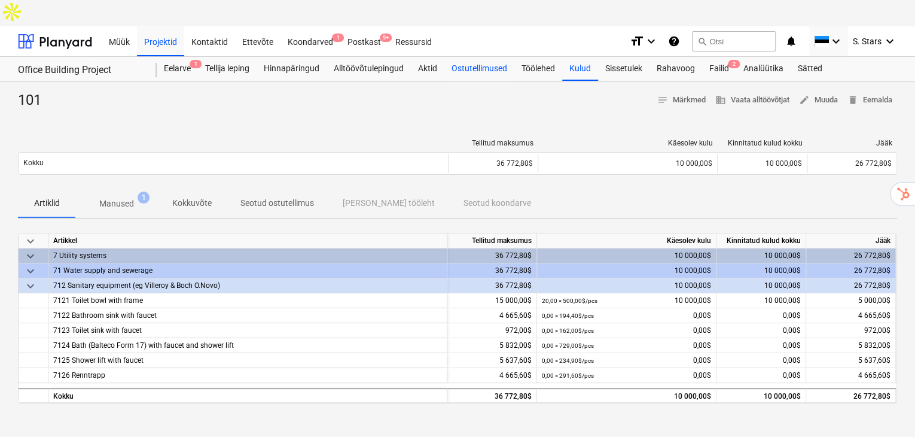
click at [493, 57] on div "Ostutellimused" at bounding box center [480, 69] width 70 height 24
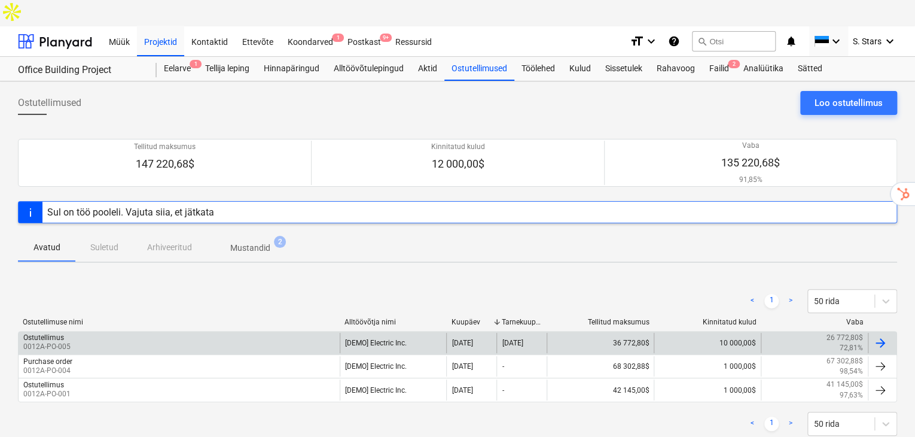
click at [115, 333] on div "Ostutellimus 0012A-PO-005" at bounding box center [179, 343] width 321 height 20
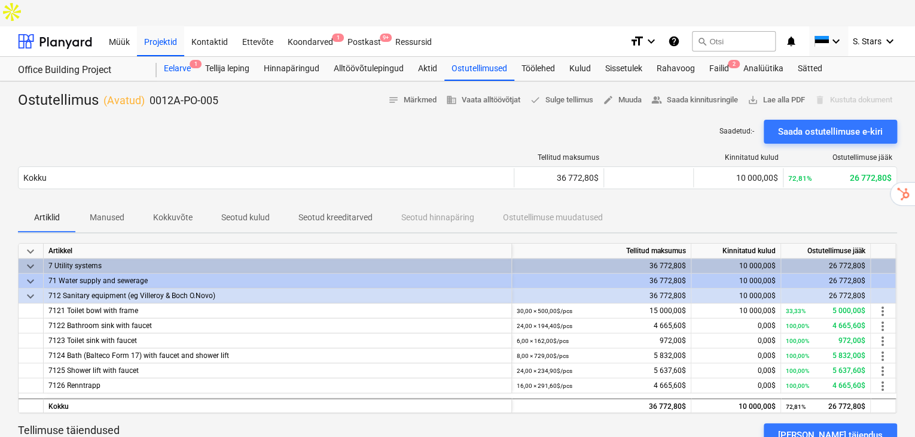
click at [182, 57] on div "Eelarve 1" at bounding box center [177, 69] width 41 height 24
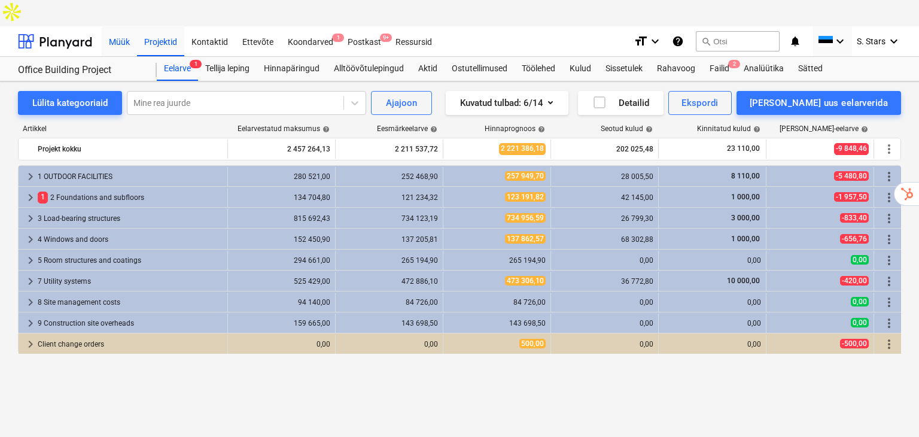
click at [129, 26] on div "Müük" at bounding box center [119, 41] width 35 height 31
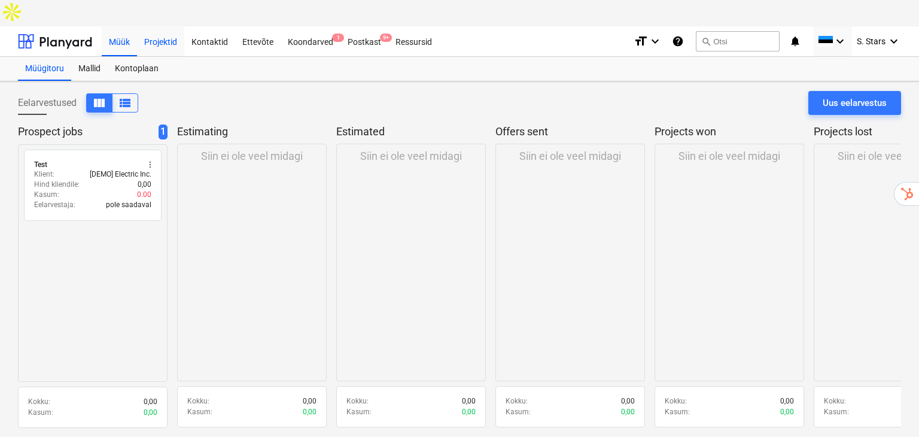
click at [161, 26] on div "Projektid" at bounding box center [160, 41] width 47 height 31
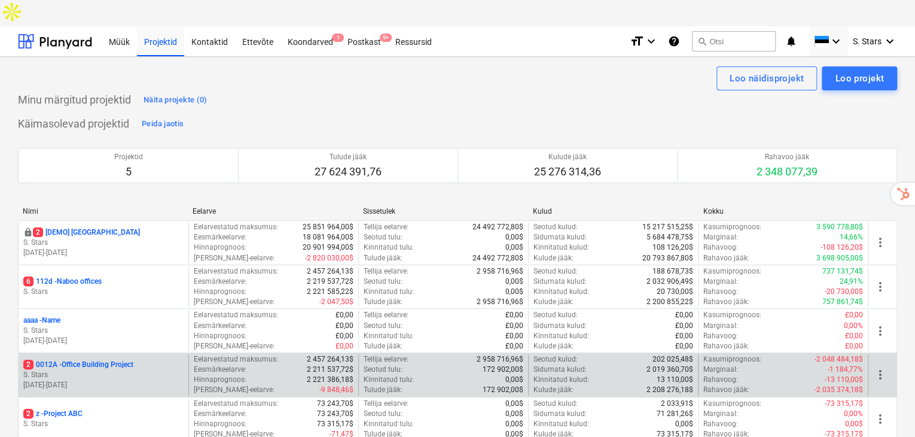
click at [110, 370] on p "S. Stars" at bounding box center [103, 375] width 160 height 10
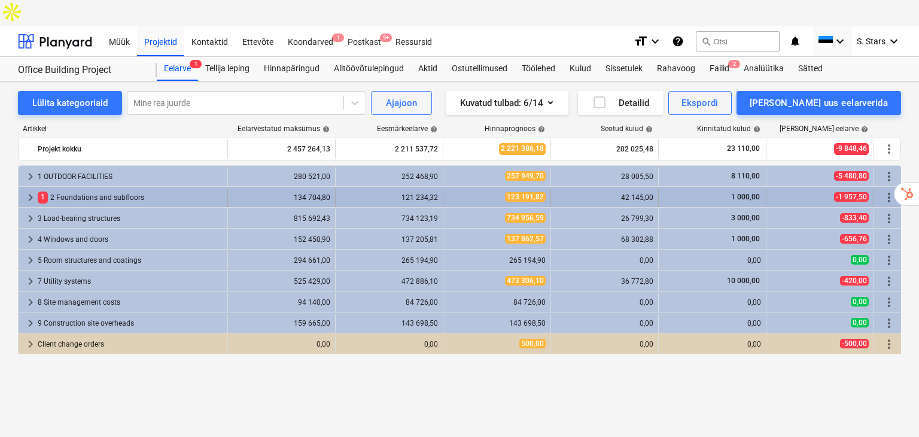
click at [26, 190] on span "keyboard_arrow_right" at bounding box center [30, 197] width 14 height 14
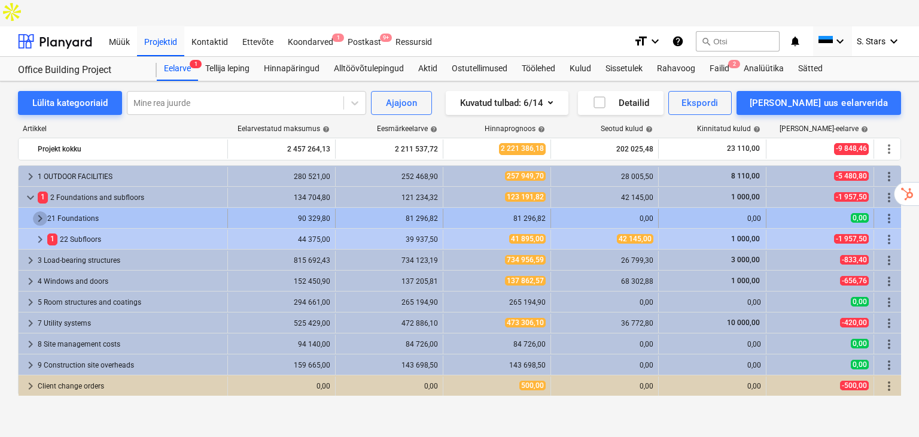
click at [37, 211] on span "keyboard_arrow_right" at bounding box center [40, 218] width 14 height 14
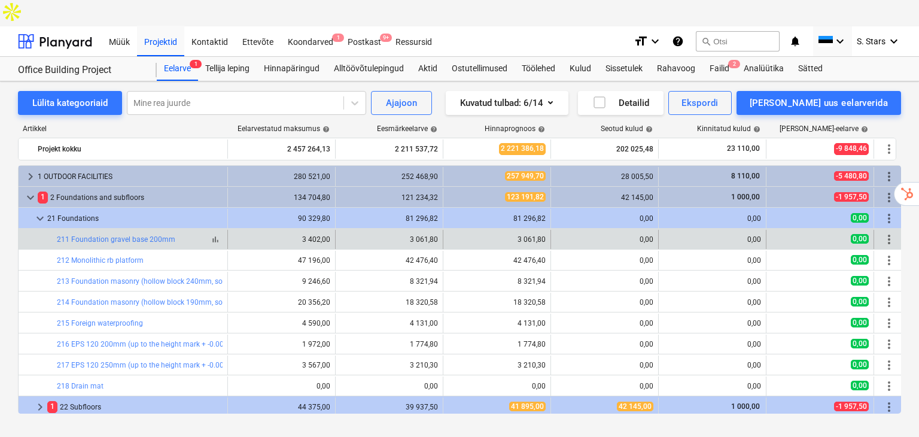
click at [217, 232] on button "bar_chart" at bounding box center [215, 239] width 14 height 14
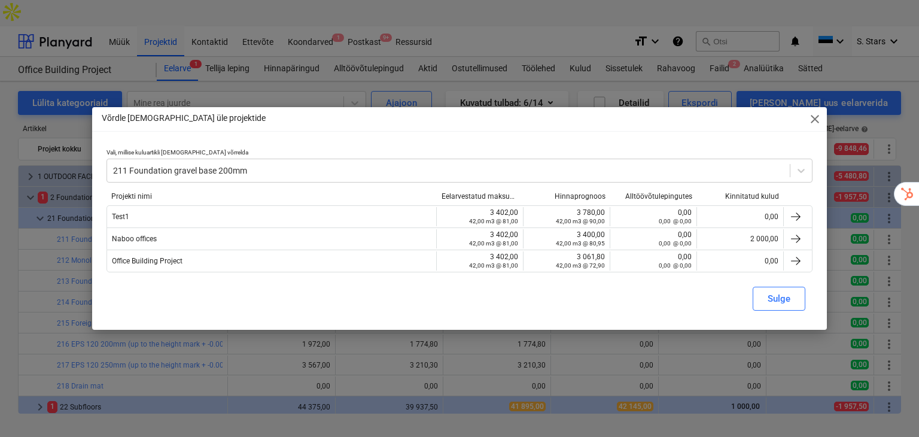
click at [814, 120] on span "close" at bounding box center [815, 119] width 14 height 14
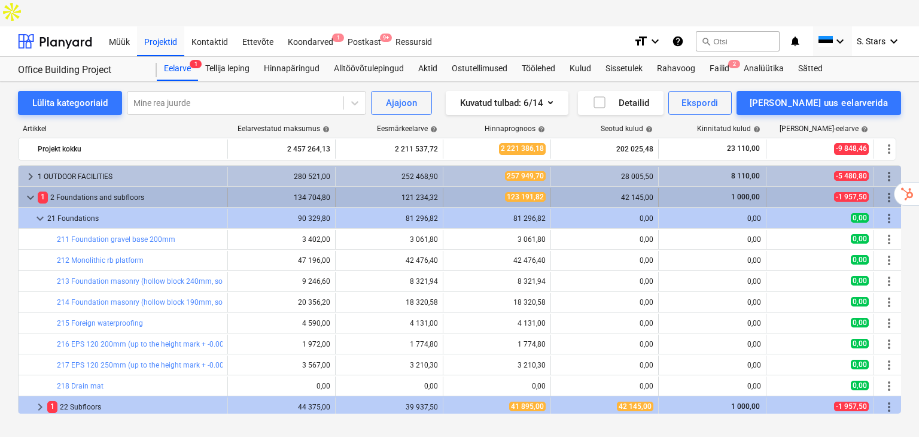
click at [23, 190] on span "keyboard_arrow_down" at bounding box center [30, 197] width 14 height 14
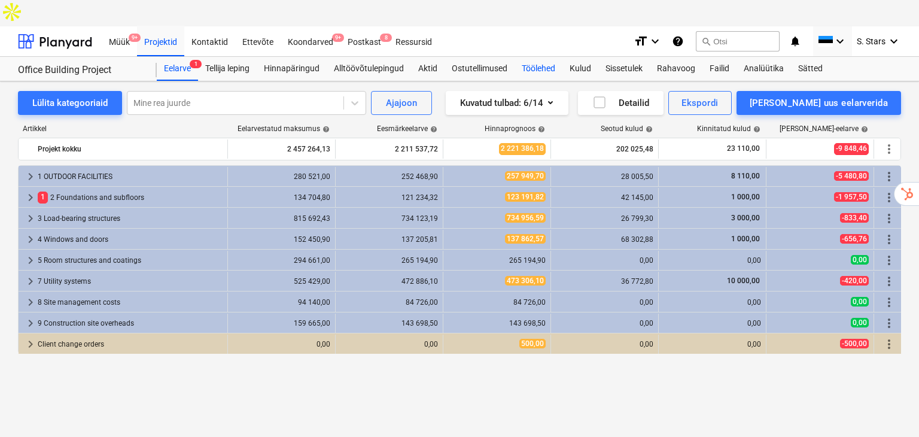
click at [529, 57] on div "Töölehed" at bounding box center [539, 69] width 48 height 24
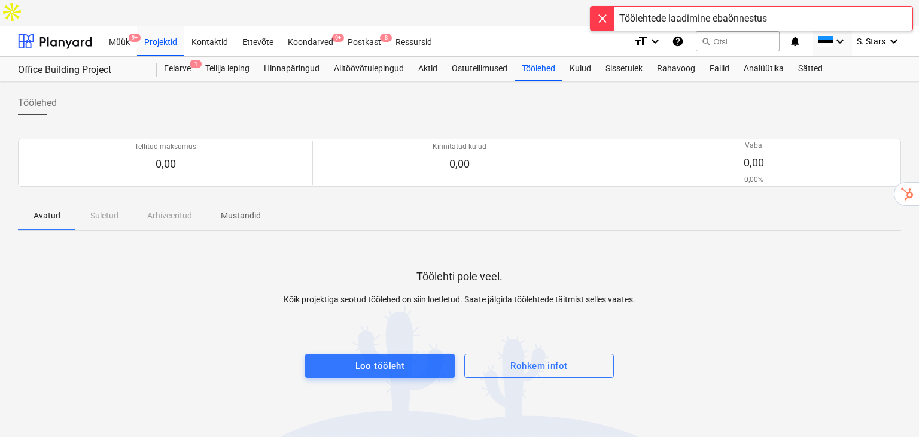
click at [603, 14] on div at bounding box center [602, 19] width 24 height 24
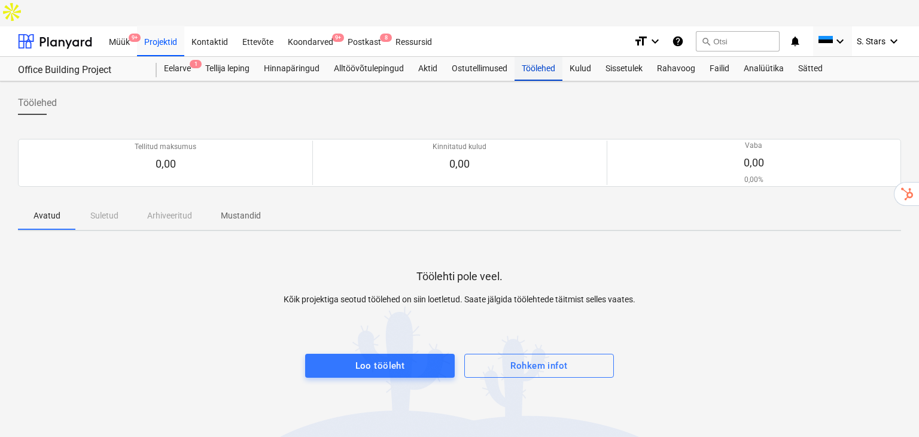
click at [548, 57] on div "Töölehed" at bounding box center [539, 69] width 48 height 24
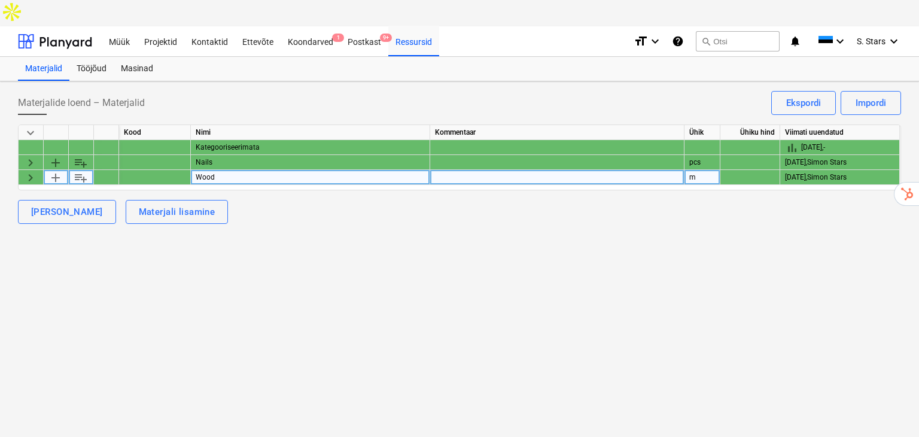
click at [26, 171] on span "keyboard_arrow_right" at bounding box center [30, 178] width 14 height 14
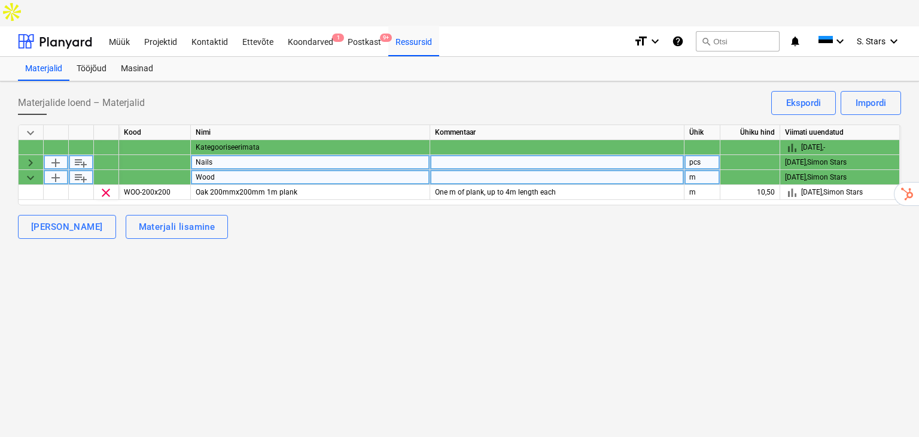
click at [27, 156] on span "keyboard_arrow_right" at bounding box center [30, 163] width 14 height 14
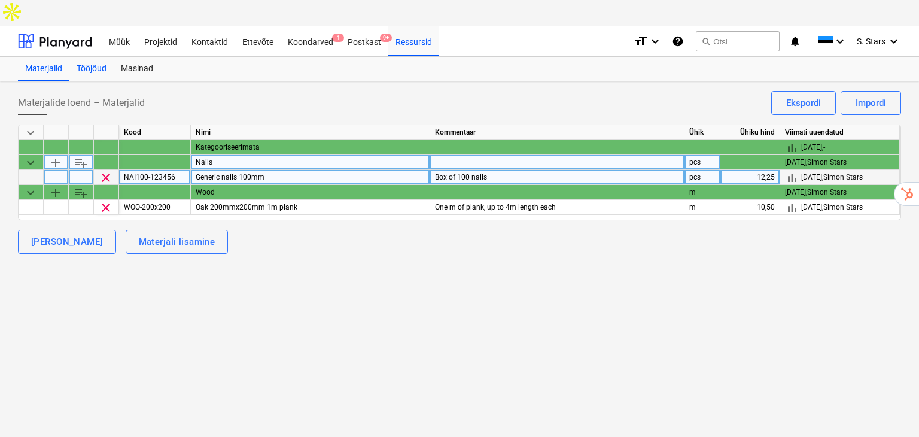
click at [96, 57] on div "Tööjõud" at bounding box center [91, 69] width 44 height 24
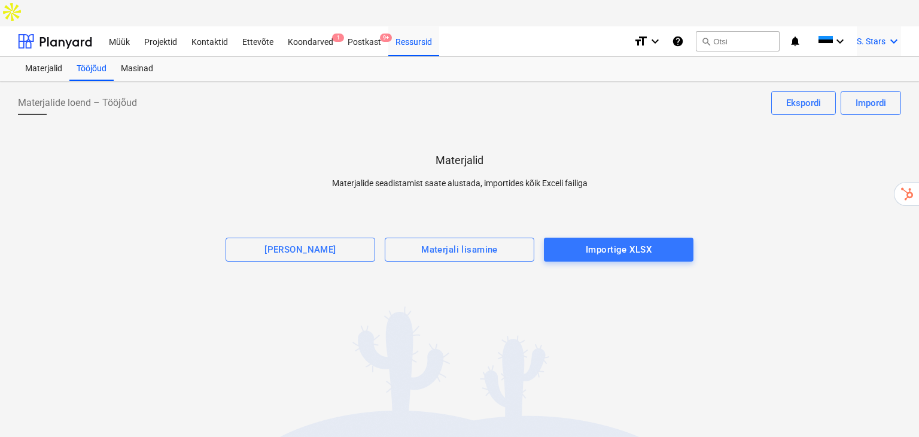
click at [882, 36] on span "S. Stars" at bounding box center [871, 41] width 29 height 10
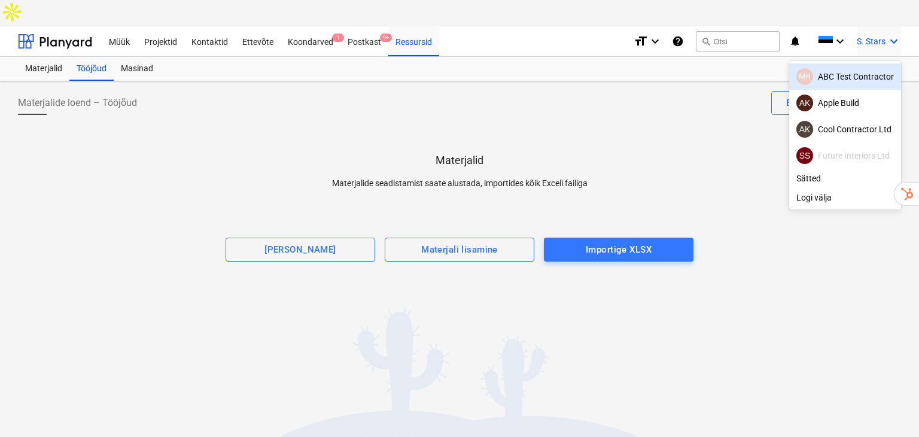
click at [842, 68] on div "MH ABC Test Contractor" at bounding box center [845, 76] width 98 height 17
